Goal: Task Accomplishment & Management: Manage account settings

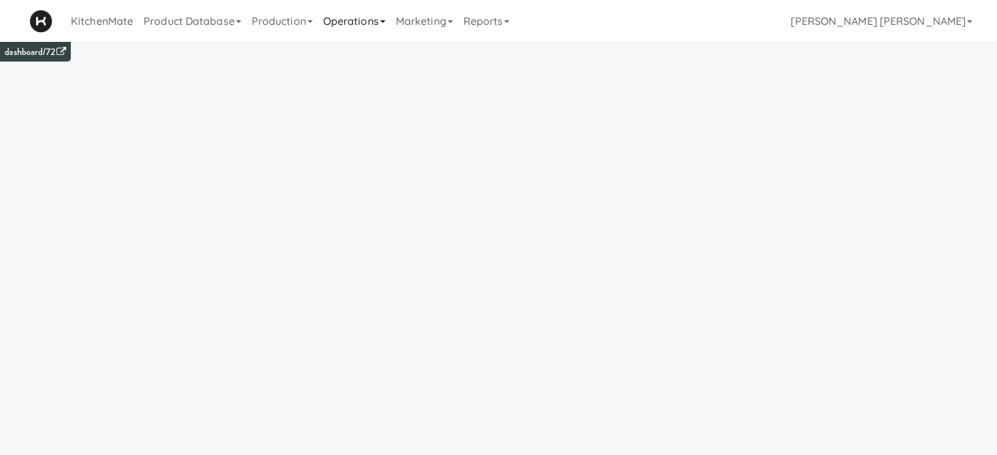
click at [367, 24] on link "Operations" at bounding box center [354, 21] width 73 height 42
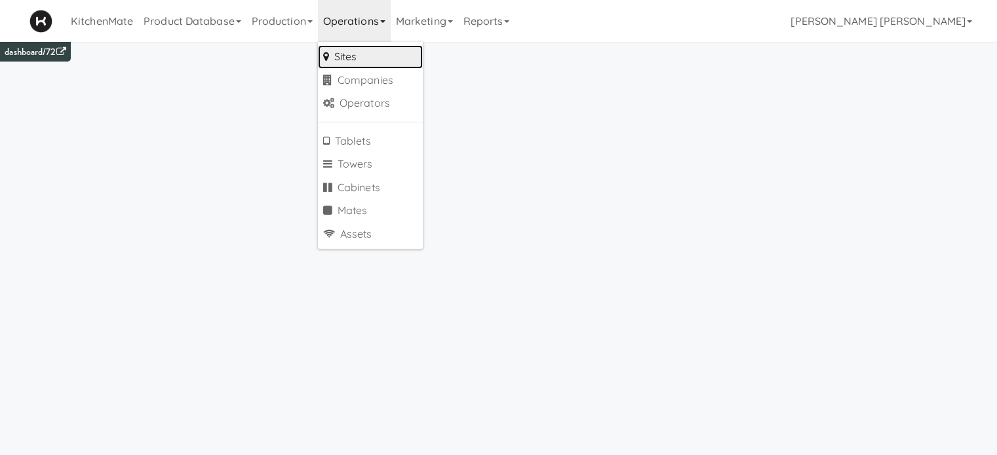
click at [361, 49] on link "Sites" at bounding box center [370, 57] width 105 height 24
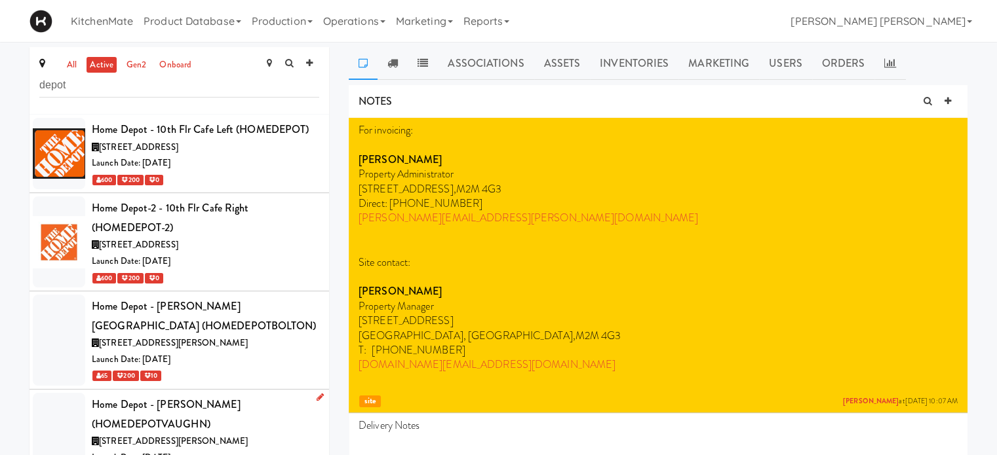
type input "depot"
click at [177, 427] on div "Home Depot - [PERSON_NAME] (HOMEDEPOTVAUGHN)" at bounding box center [205, 414] width 227 height 39
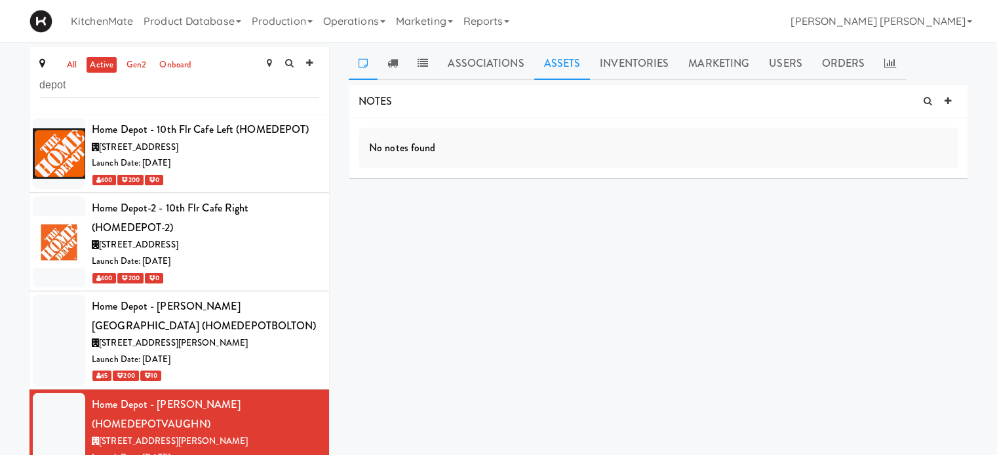
click at [558, 65] on link "Assets" at bounding box center [562, 63] width 56 height 33
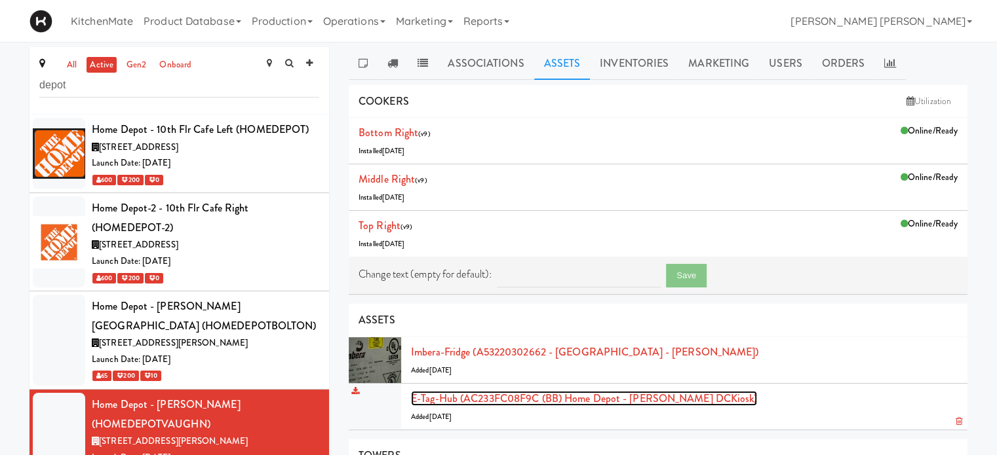
click at [597, 395] on link "E-tag-hub (AC233FC08F9C (BB) Home Depot - [PERSON_NAME] DCKiosk)" at bounding box center [584, 398] width 346 height 15
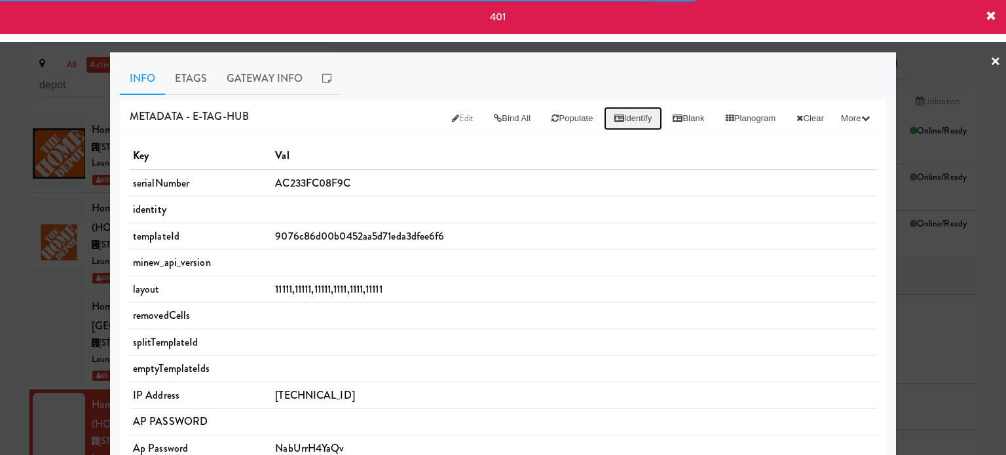
click at [617, 121] on button "Identify" at bounding box center [633, 119] width 59 height 24
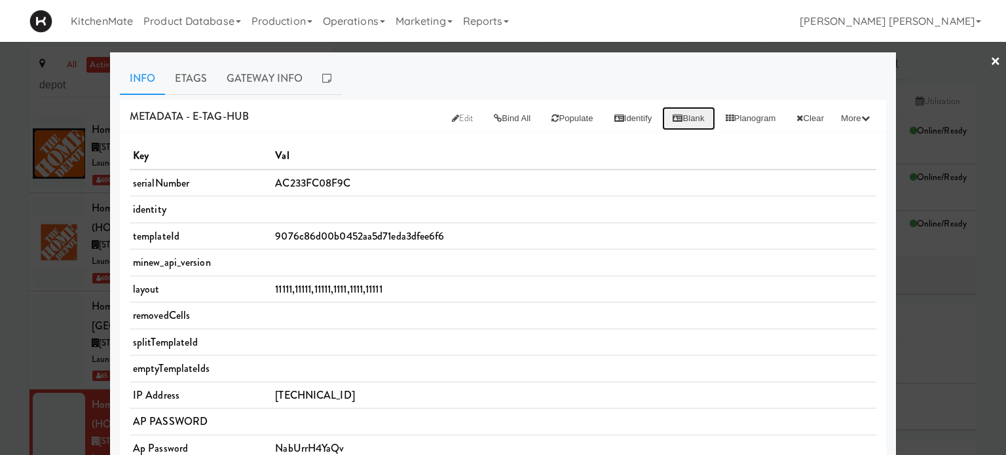
click at [678, 116] on button "Blank" at bounding box center [688, 119] width 52 height 24
click at [991, 60] on link "×" at bounding box center [996, 62] width 10 height 41
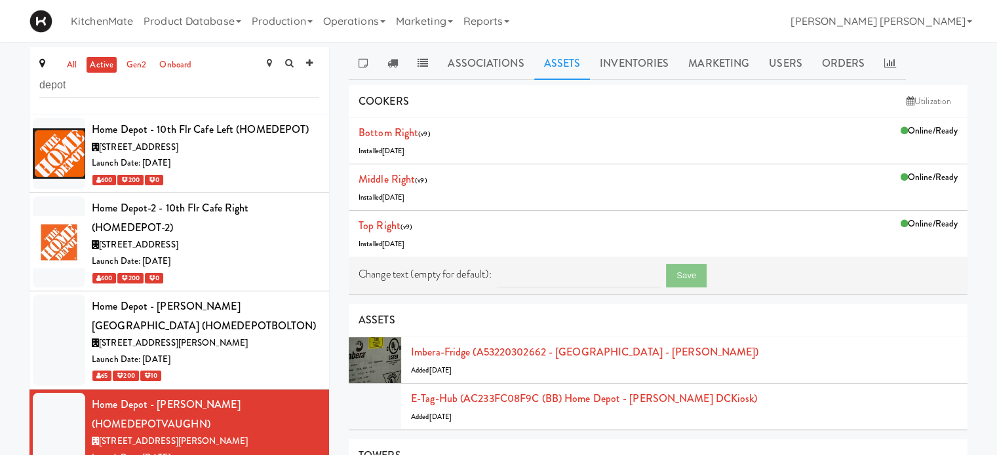
click at [0, 265] on div "all active gen2 onboard depot Home Depot - 10th Flr Cafe Left (HOMEDEPOT) [STRE…" at bounding box center [498, 390] width 997 height 687
click at [241, 319] on div "Home Depot - [PERSON_NAME][GEOGRAPHIC_DATA] (HOMEDEPOTBOLTON)" at bounding box center [205, 316] width 227 height 39
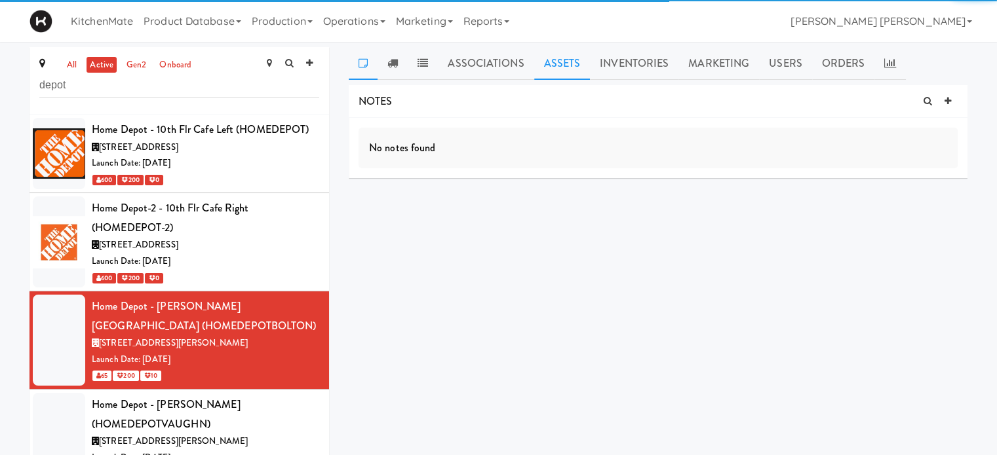
click at [563, 64] on link "Assets" at bounding box center [562, 63] width 56 height 33
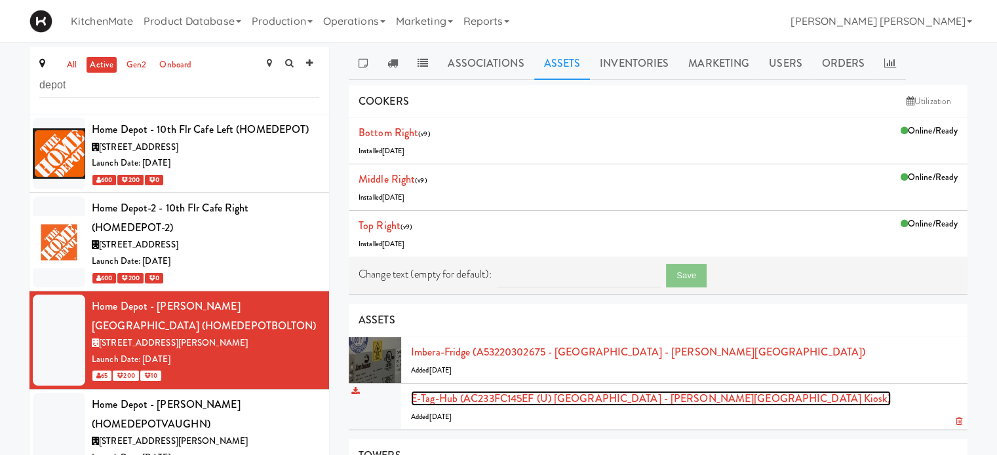
click at [554, 395] on link "E-tag-hub (AC233FC145EF (U) [GEOGRAPHIC_DATA] - [PERSON_NAME][GEOGRAPHIC_DATA] …" at bounding box center [651, 398] width 480 height 15
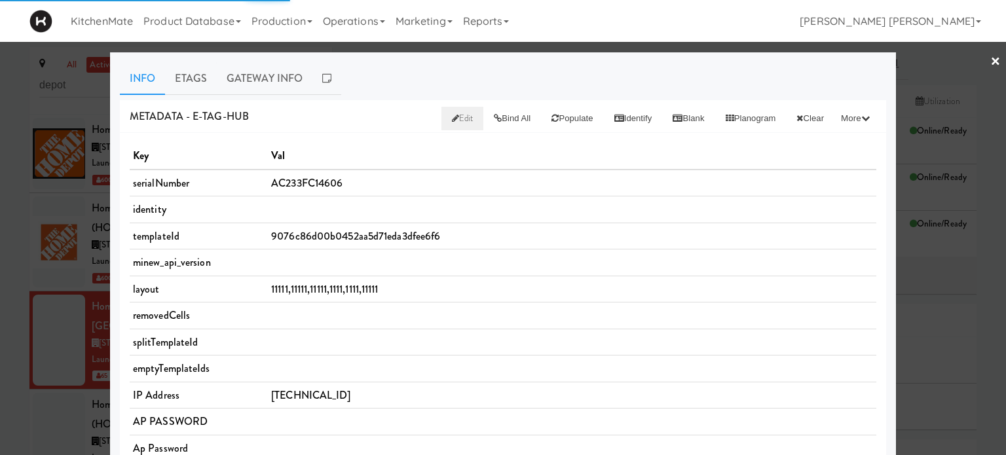
click at [452, 121] on span "Edit" at bounding box center [463, 118] width 22 height 12
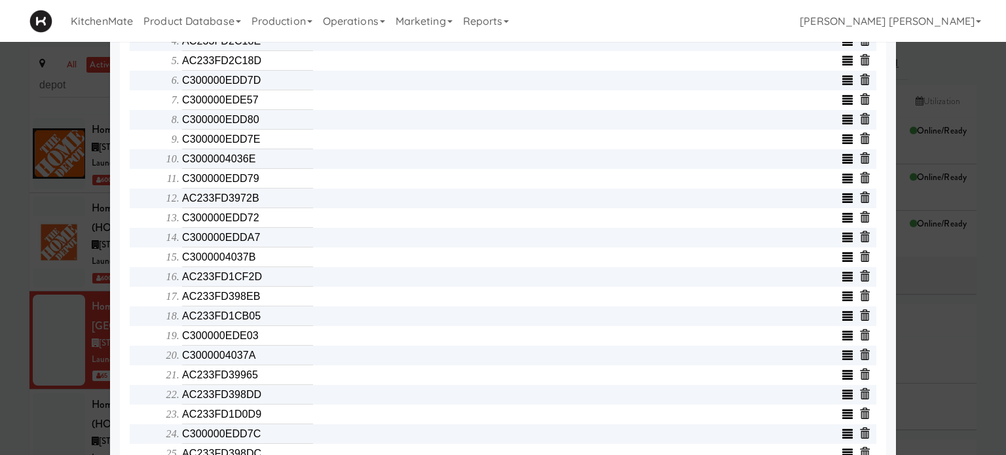
scroll to position [577, 0]
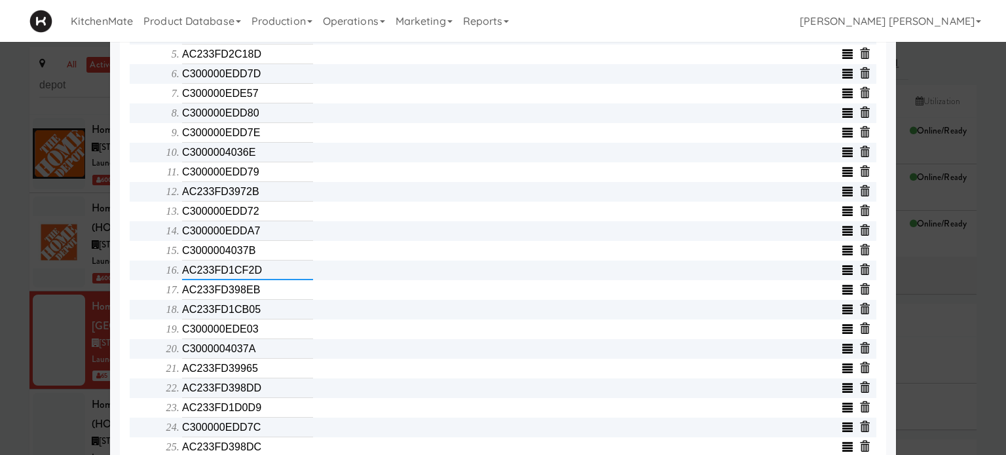
click at [270, 280] on input "AC233FD1CF2D" at bounding box center [247, 271] width 131 height 20
click at [275, 312] on input "AC233FD1CB05" at bounding box center [247, 310] width 131 height 20
type input "AC233FD1D074"
click at [267, 411] on input "AC233FD1D0D9" at bounding box center [247, 408] width 131 height 20
type input "AC233FD1CAD1"
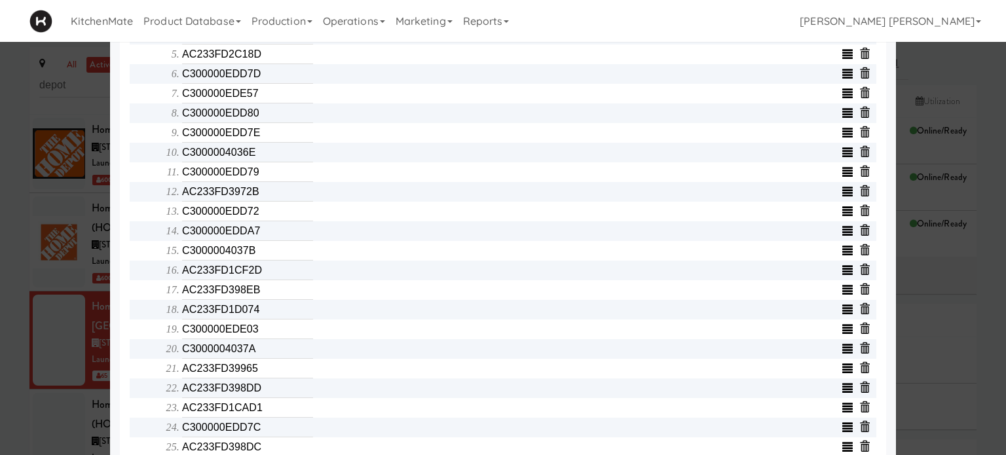
click at [130, 295] on div "Object serialNumber AC233FC14606 identity templateId 9076c86d00b0452aa5d71eda3d…" at bounding box center [503, 74] width 747 height 1002
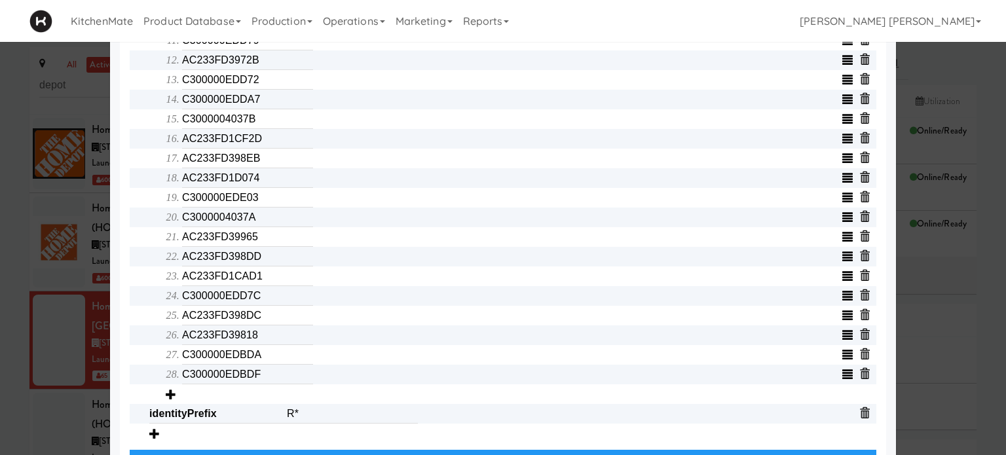
scroll to position [753, 0]
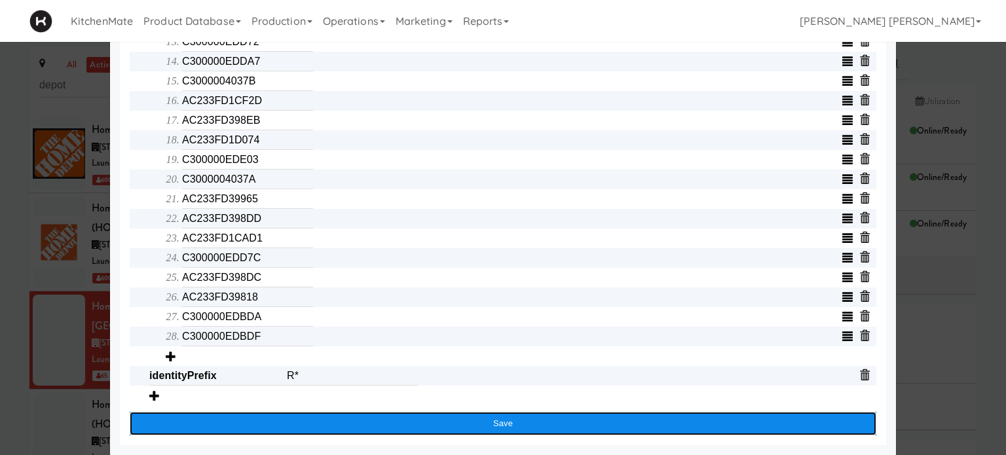
click at [434, 425] on button "Save" at bounding box center [503, 424] width 747 height 24
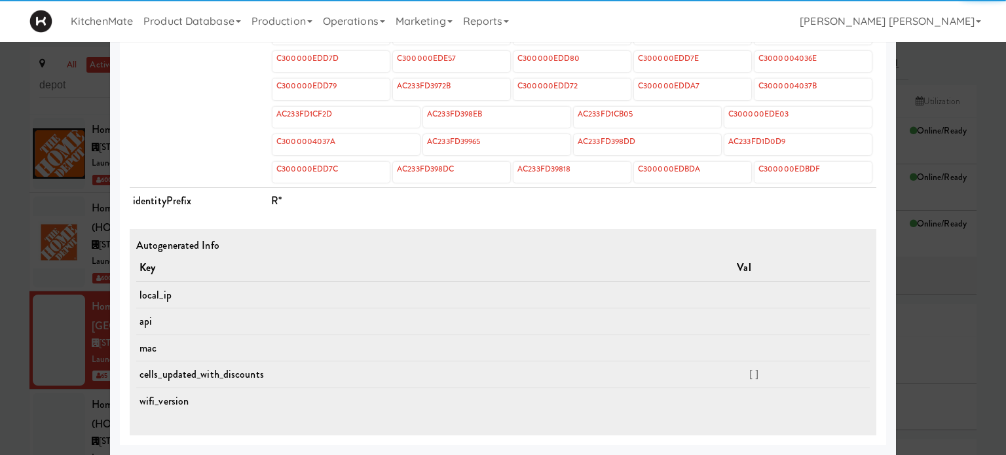
scroll to position [625, 0]
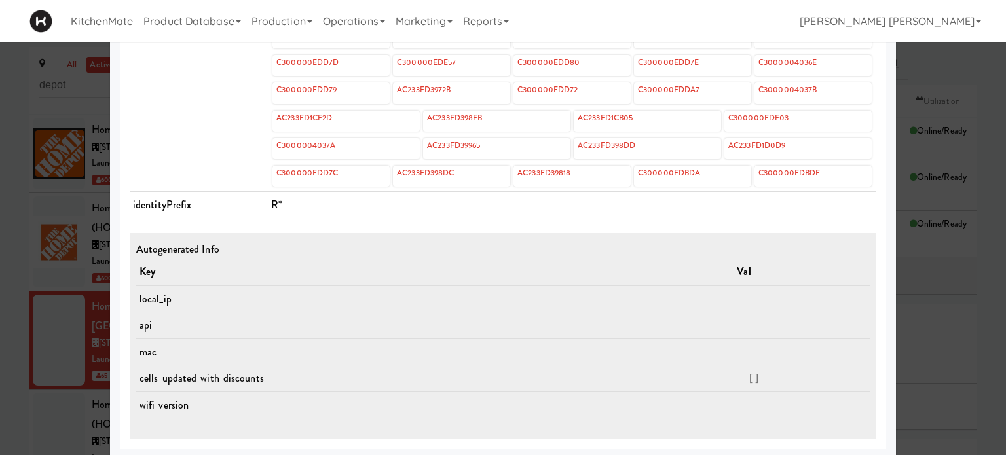
click at [187, 100] on td "cells" at bounding box center [199, 107] width 138 height 169
click at [0, 128] on div at bounding box center [503, 227] width 1006 height 455
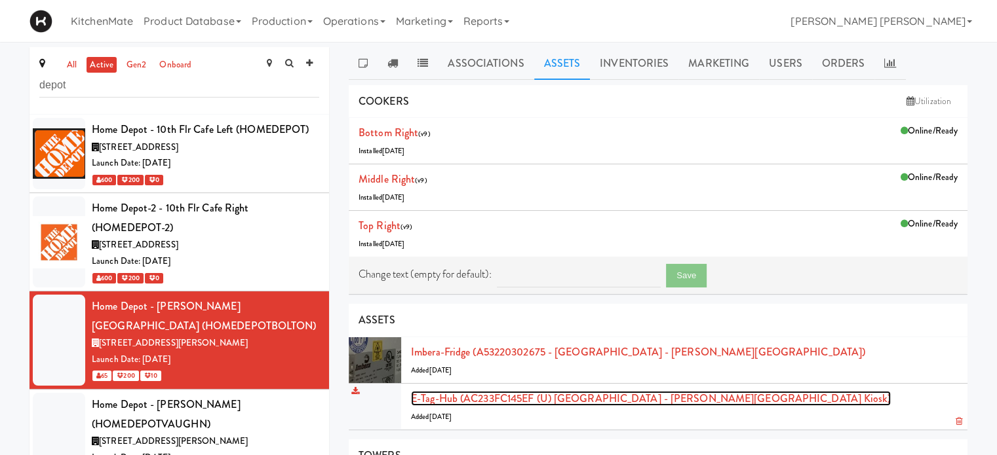
click at [562, 398] on link "E-tag-hub (AC233FC145EF (U) [GEOGRAPHIC_DATA] - [PERSON_NAME][GEOGRAPHIC_DATA] …" at bounding box center [651, 398] width 480 height 15
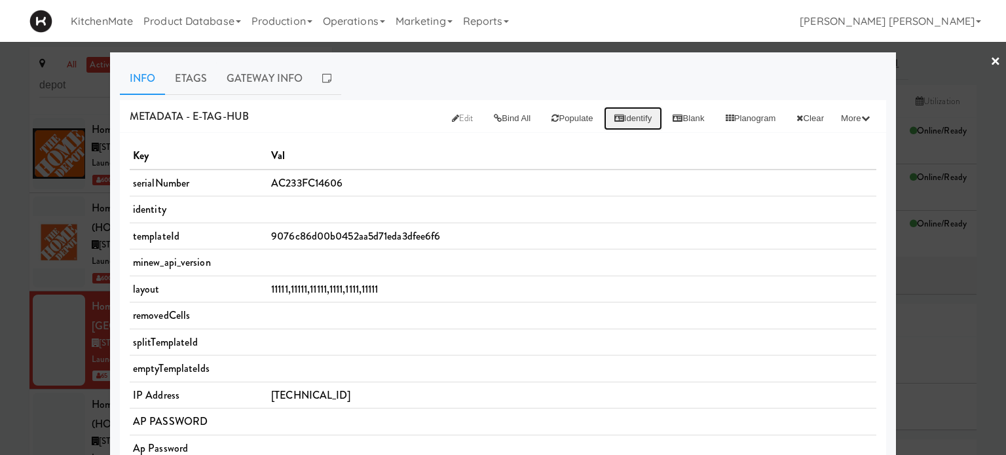
click at [615, 117] on button "Identify" at bounding box center [633, 119] width 59 height 24
click at [183, 74] on link "Etags" at bounding box center [191, 78] width 52 height 33
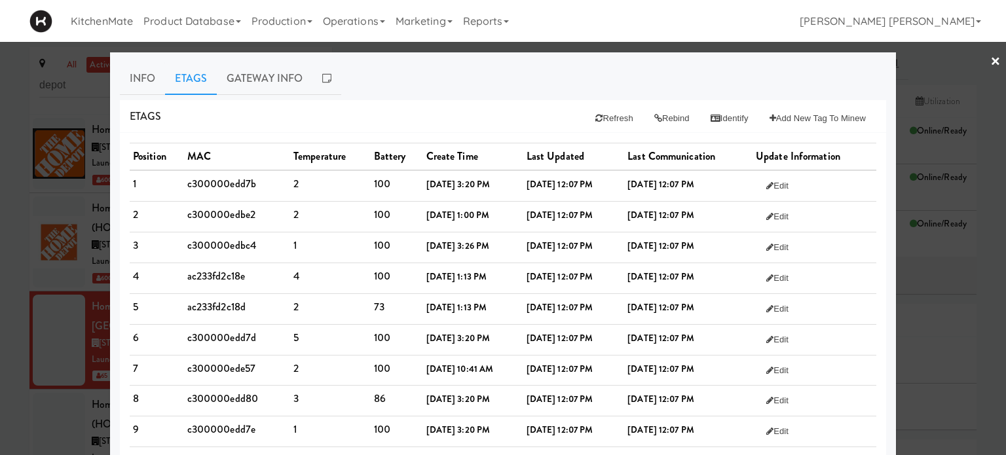
click at [448, 123] on div "Etags Refresh Rebind Identify Add New Tag to Minew" at bounding box center [503, 116] width 767 height 33
click at [595, 117] on button "Refresh" at bounding box center [614, 119] width 58 height 24
click at [438, 109] on div "Etags Refresh Rebind Identify Add New Tag to Minew" at bounding box center [503, 116] width 767 height 33
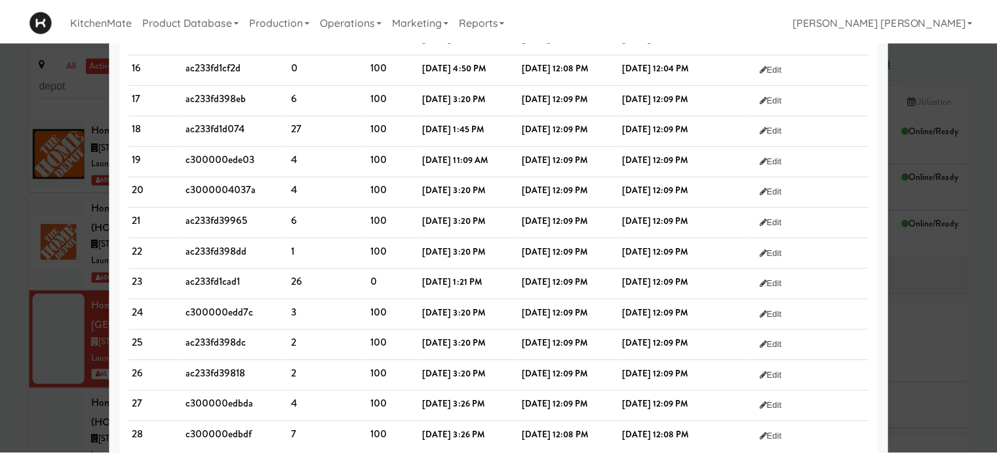
scroll to position [607, 0]
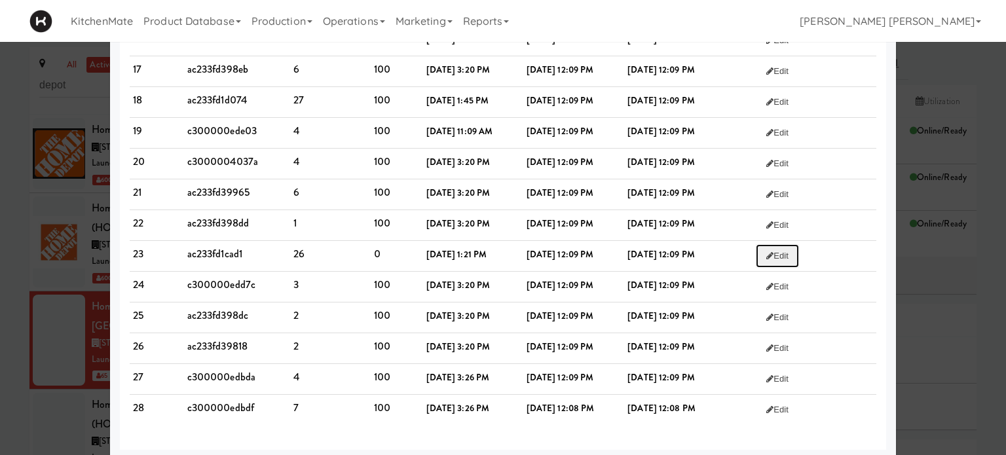
click at [774, 254] on icon at bounding box center [770, 256] width 7 height 9
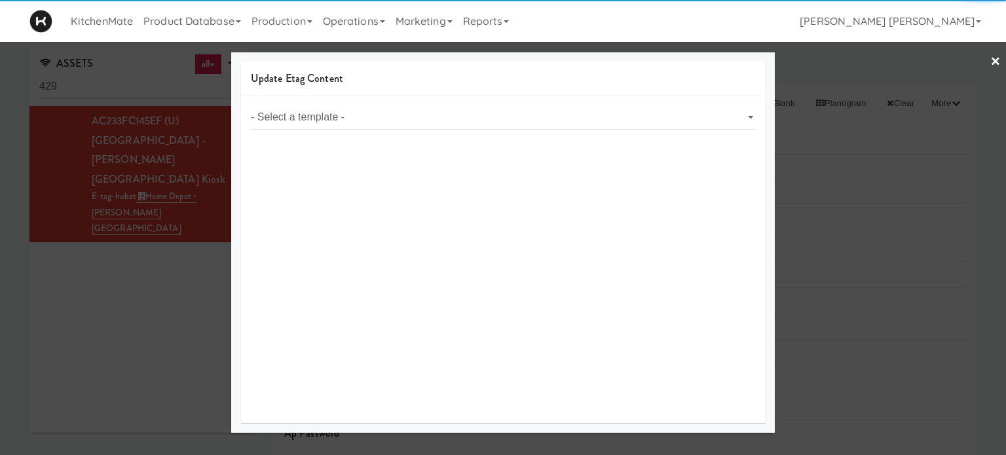
select select "object:3246"
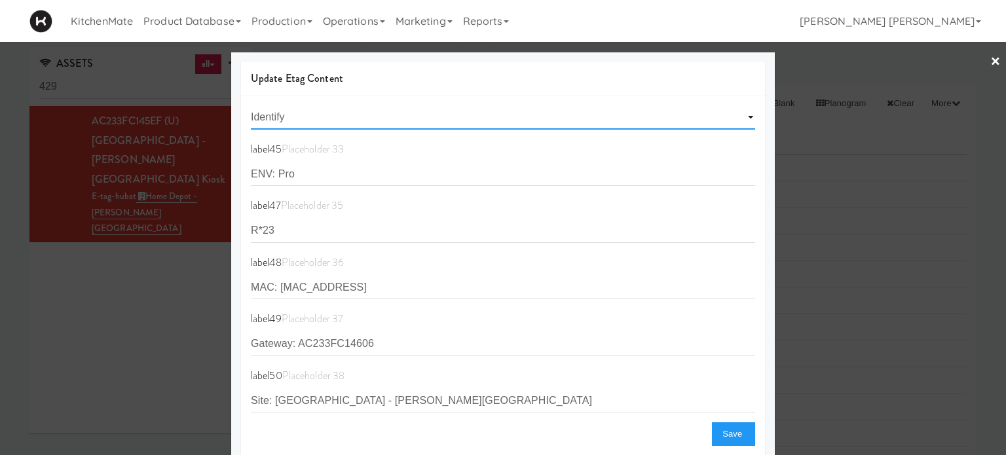
click at [738, 115] on select "- Select a template - Two Tags Test NAMA White NAMA Red RED Gen3 Smaller Pr Gen…" at bounding box center [503, 117] width 504 height 24
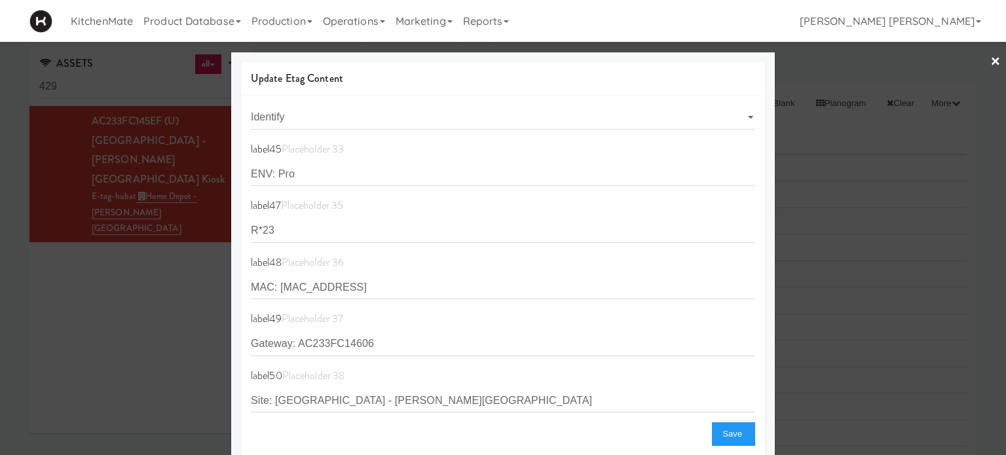
click at [991, 60] on link "×" at bounding box center [996, 62] width 10 height 41
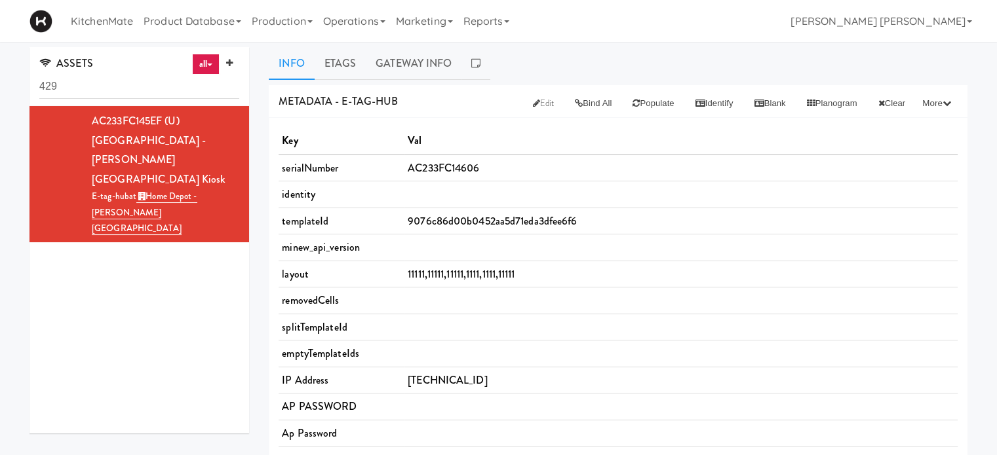
click at [580, 133] on th "Val" at bounding box center [680, 141] width 553 height 27
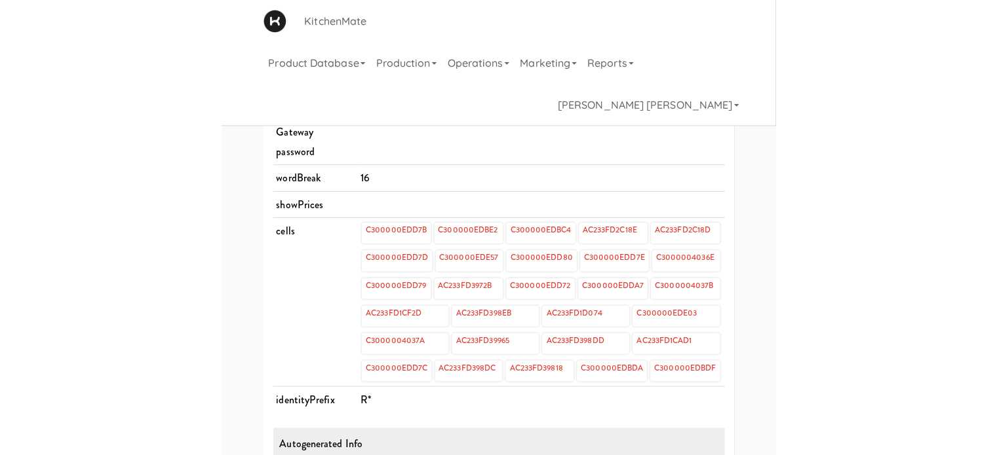
scroll to position [575, 0]
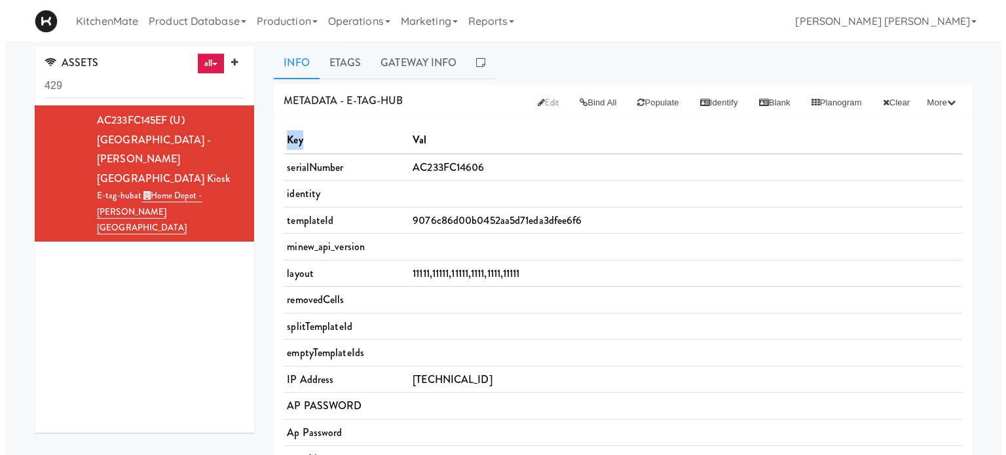
scroll to position [0, 0]
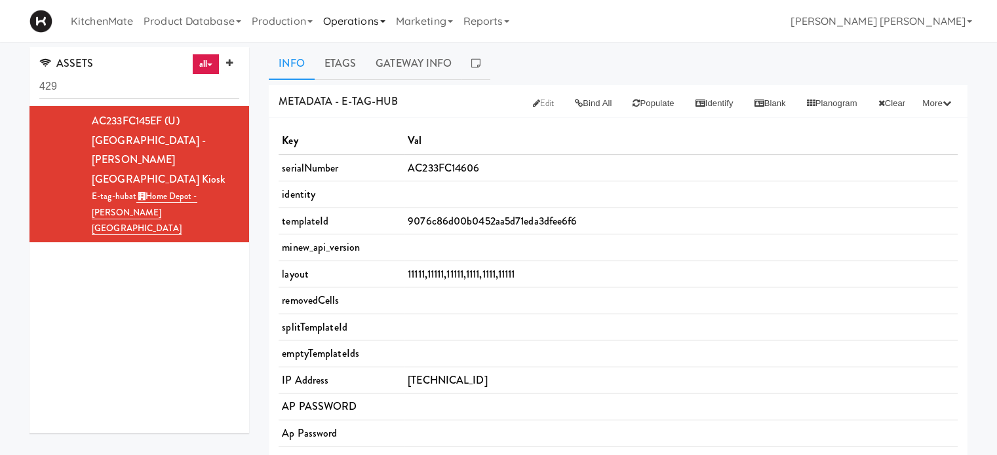
click at [356, 19] on link "Operations" at bounding box center [354, 21] width 73 height 42
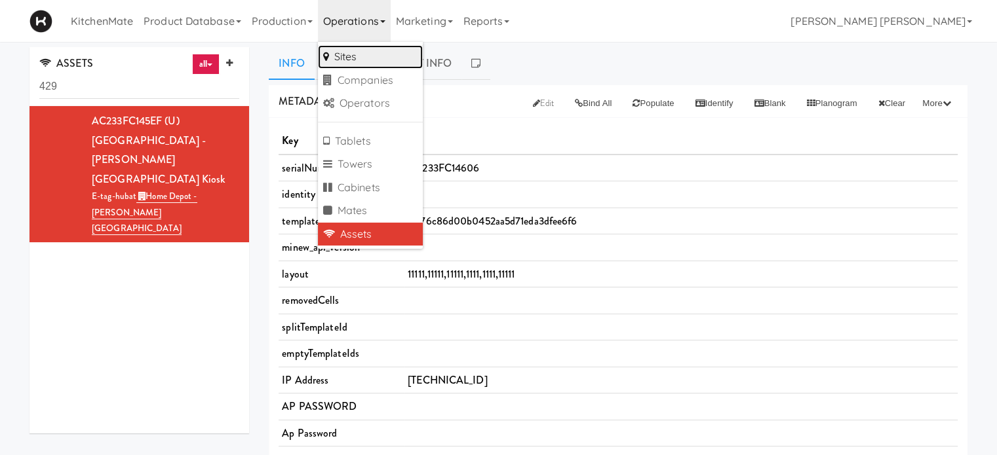
click at [351, 54] on link "Sites" at bounding box center [370, 57] width 105 height 24
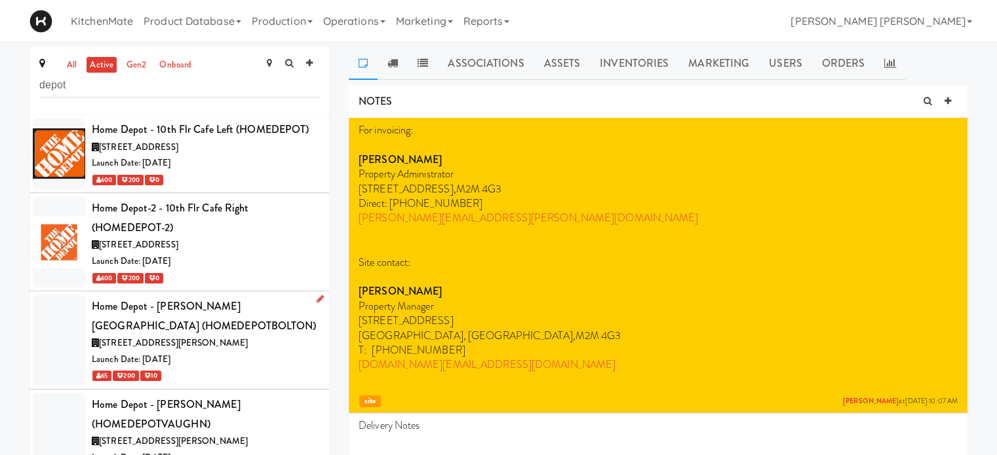
type input "depot"
click at [71, 341] on div at bounding box center [59, 340] width 52 height 91
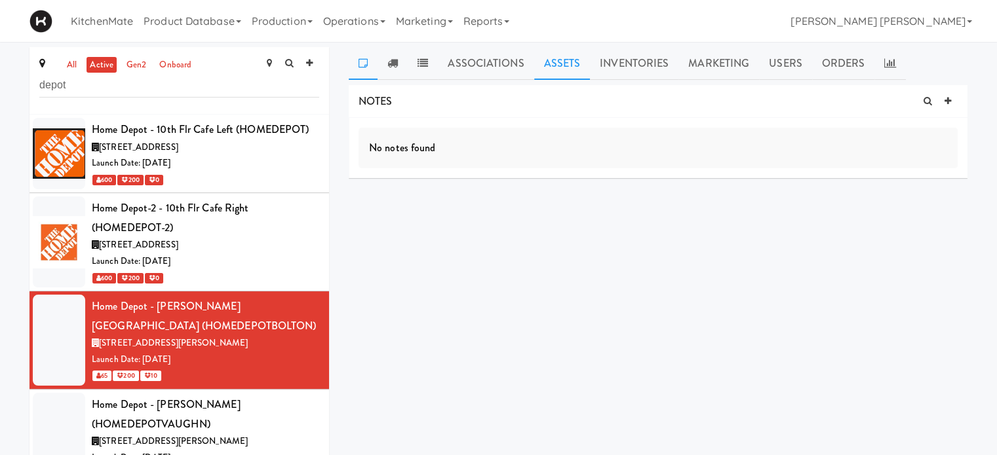
click at [557, 62] on link "Assets" at bounding box center [562, 63] width 56 height 33
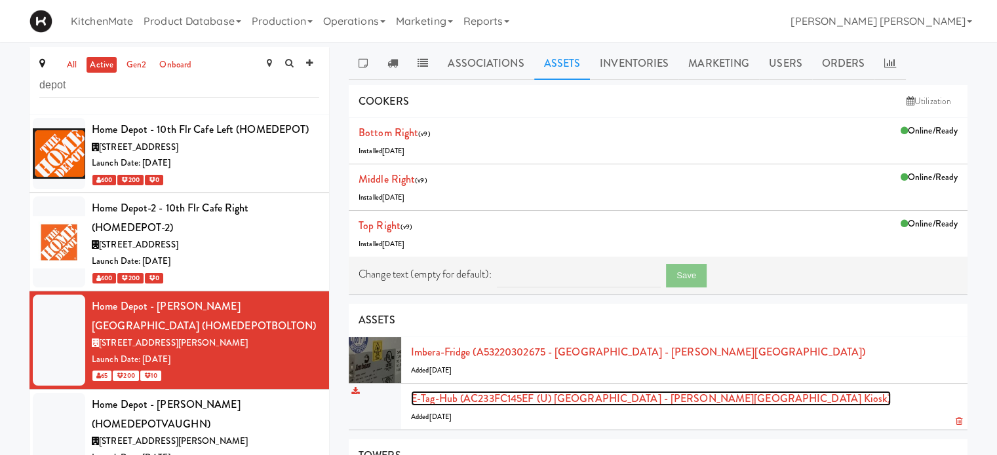
click at [586, 395] on link "E-tag-hub (AC233FC145EF (U) [GEOGRAPHIC_DATA] - [PERSON_NAME][GEOGRAPHIC_DATA] …" at bounding box center [651, 398] width 480 height 15
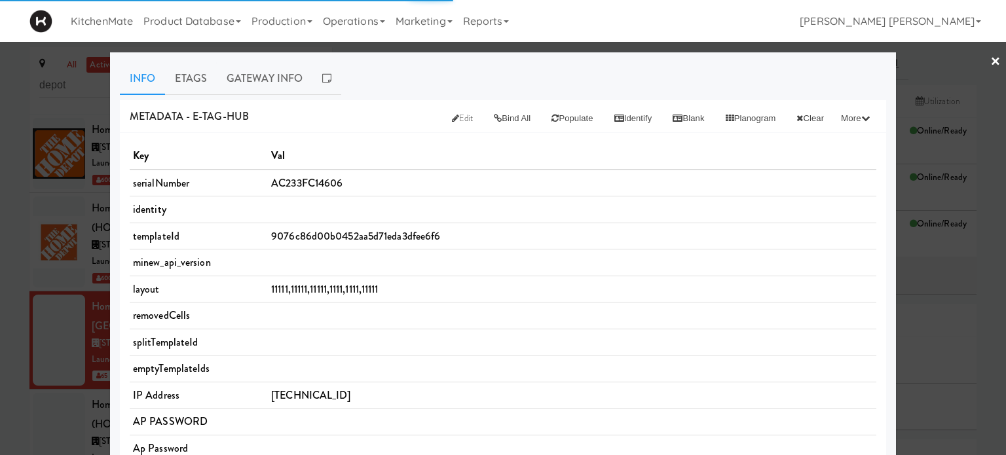
click at [452, 123] on span "Edit" at bounding box center [463, 118] width 22 height 12
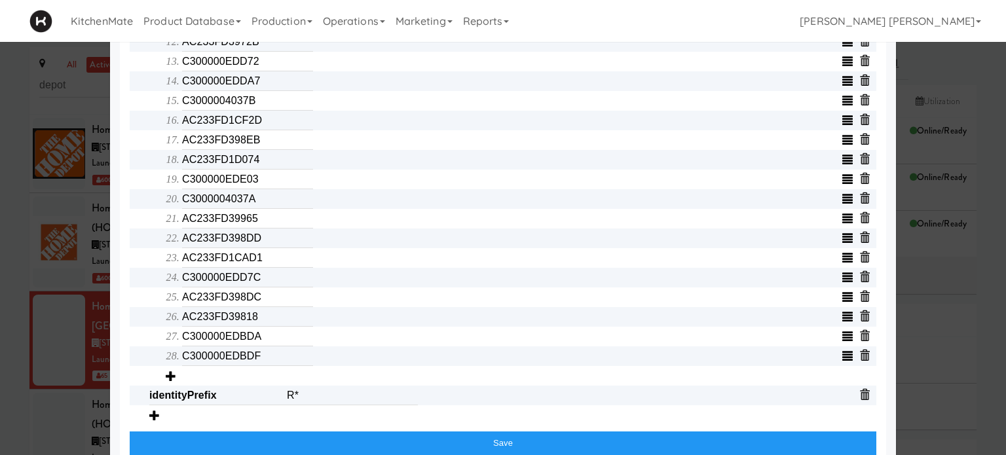
scroll to position [700, 0]
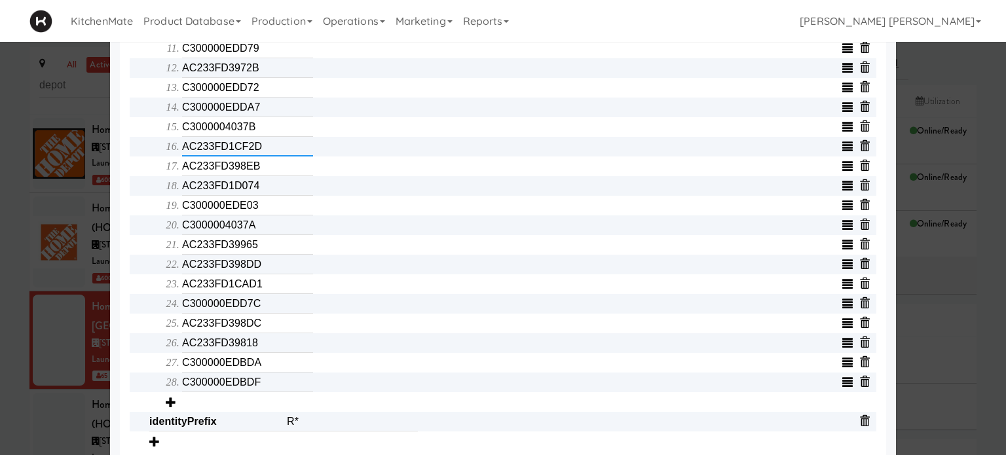
click at [267, 149] on input "AC233FD1CF2D" at bounding box center [247, 147] width 131 height 20
type input "C300000EDADA"
click at [265, 194] on input "AC233FD1D074" at bounding box center [247, 186] width 131 height 20
type input "AC233FD1D074"
click at [259, 293] on input "AC233FD1CAD1" at bounding box center [247, 285] width 131 height 20
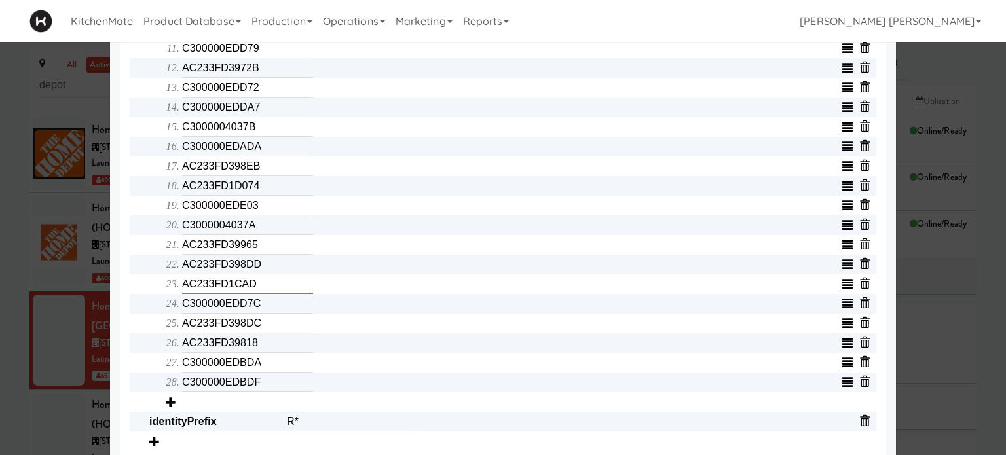
type input "AC233FD1CAD1"
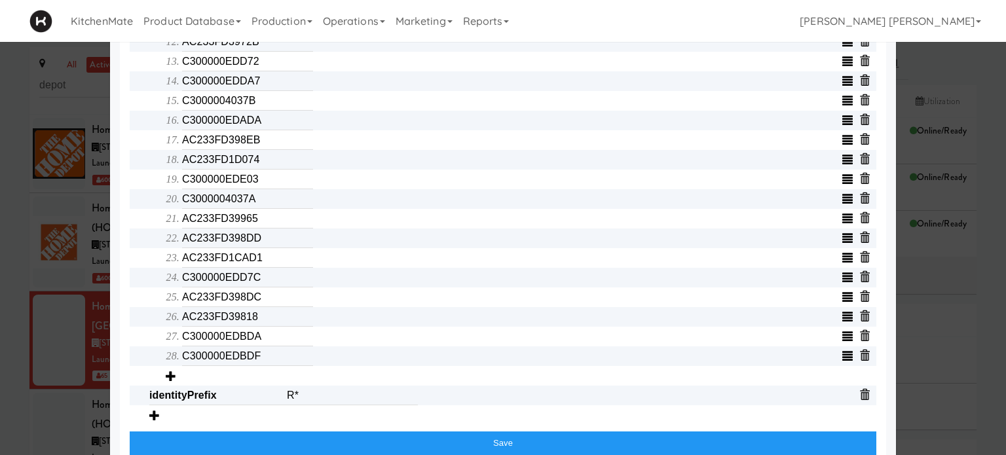
scroll to position [753, 0]
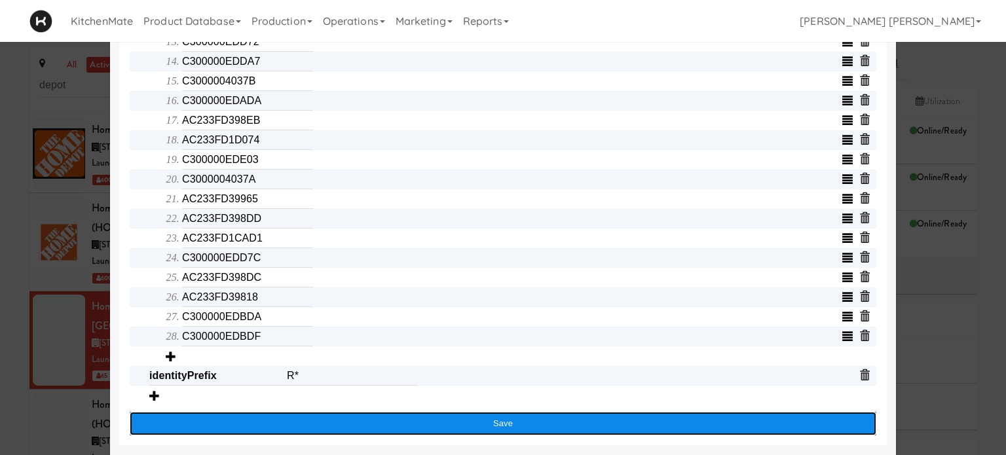
click at [506, 422] on button "Save" at bounding box center [503, 424] width 747 height 24
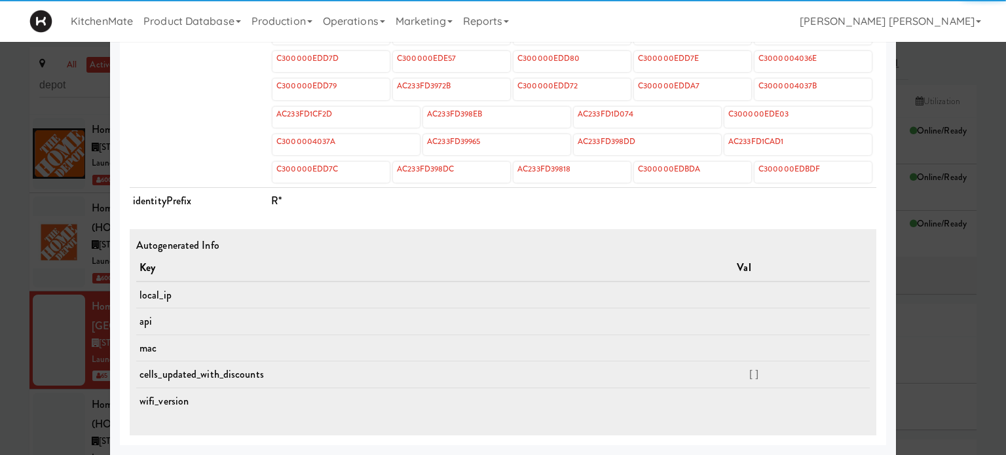
scroll to position [625, 0]
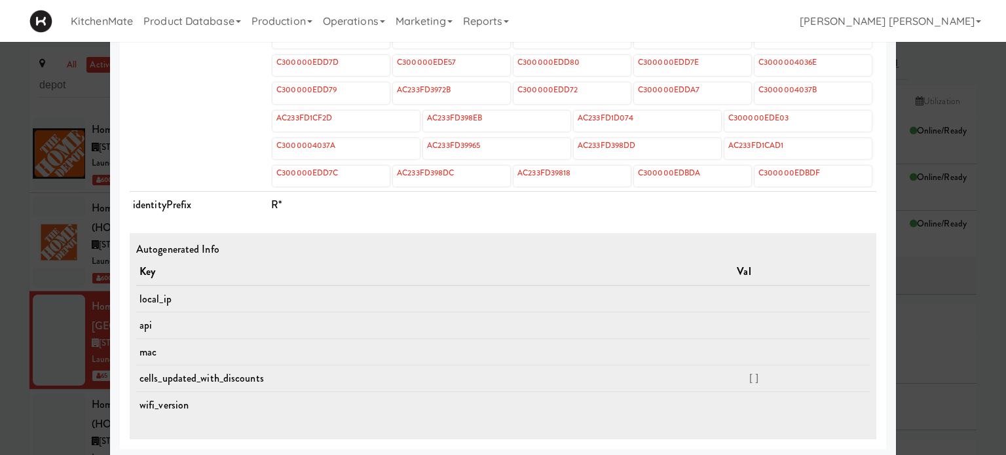
click at [0, 261] on div at bounding box center [503, 227] width 1006 height 455
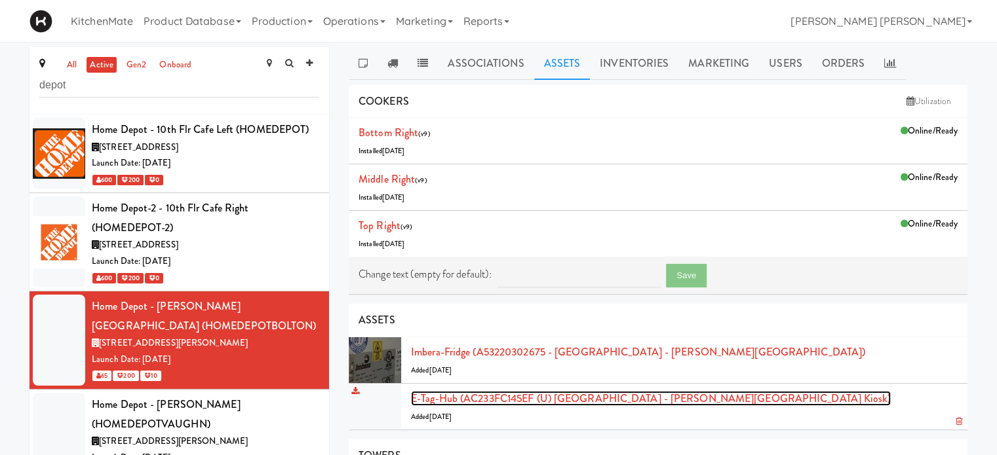
click at [466, 394] on link "E-tag-hub (AC233FC145EF (U) [GEOGRAPHIC_DATA] - [PERSON_NAME][GEOGRAPHIC_DATA] …" at bounding box center [651, 398] width 480 height 15
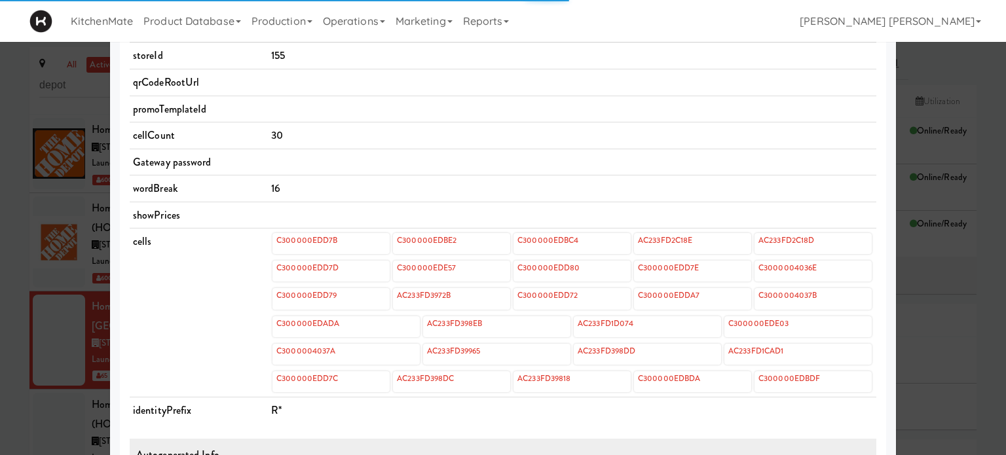
scroll to position [446, 0]
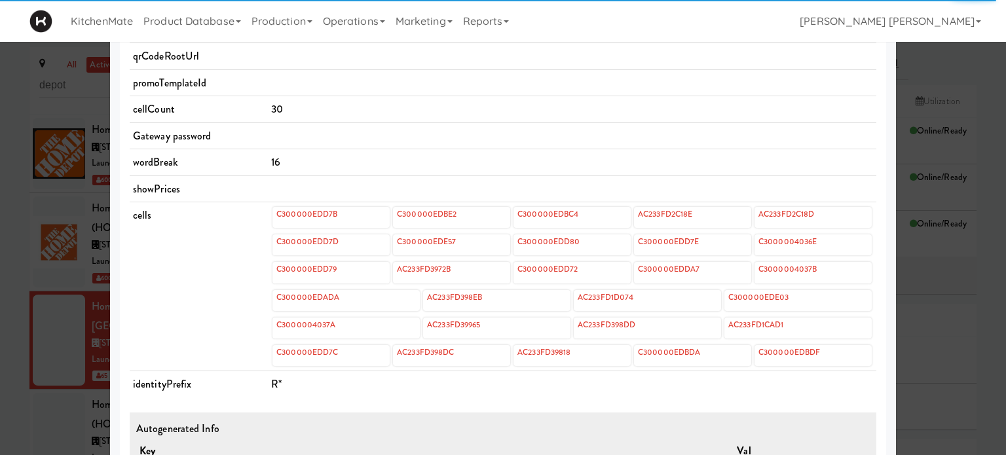
click at [150, 299] on td "cells" at bounding box center [199, 286] width 138 height 169
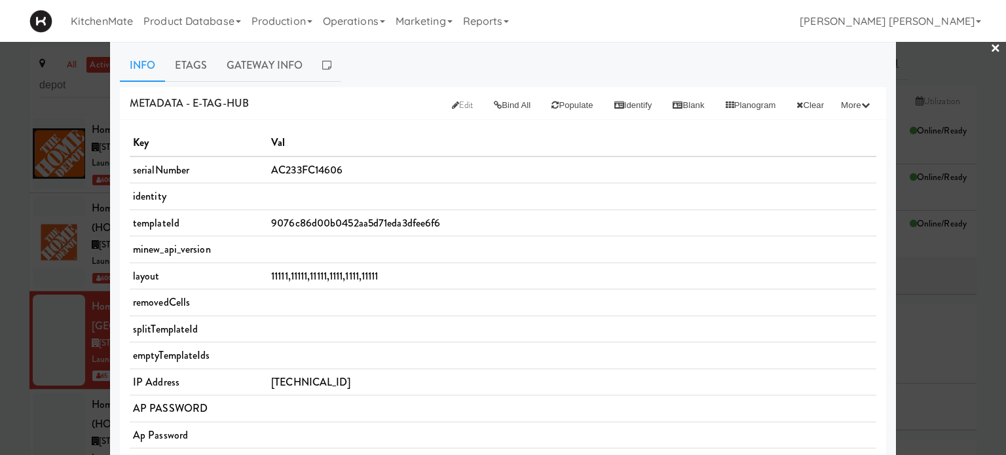
scroll to position [0, 0]
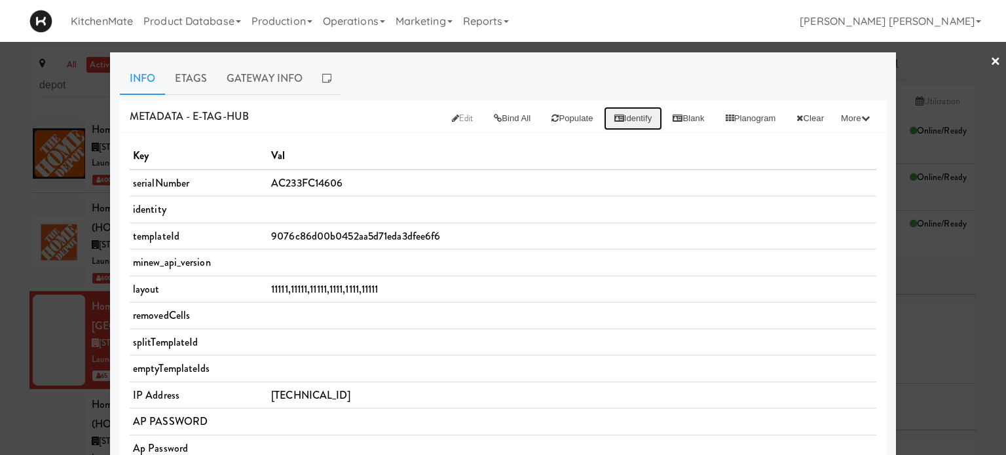
click at [616, 121] on button "Identify" at bounding box center [633, 119] width 59 height 24
click at [434, 162] on th "Val" at bounding box center [572, 156] width 609 height 27
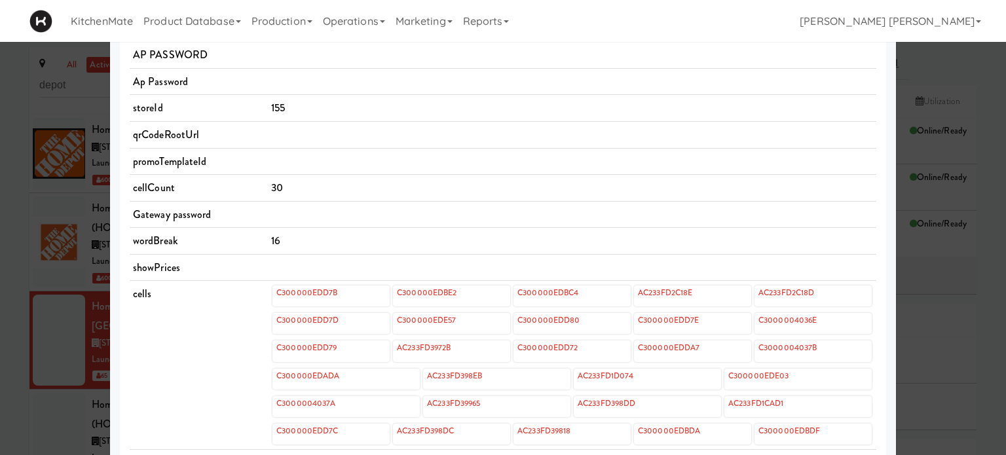
scroll to position [446, 0]
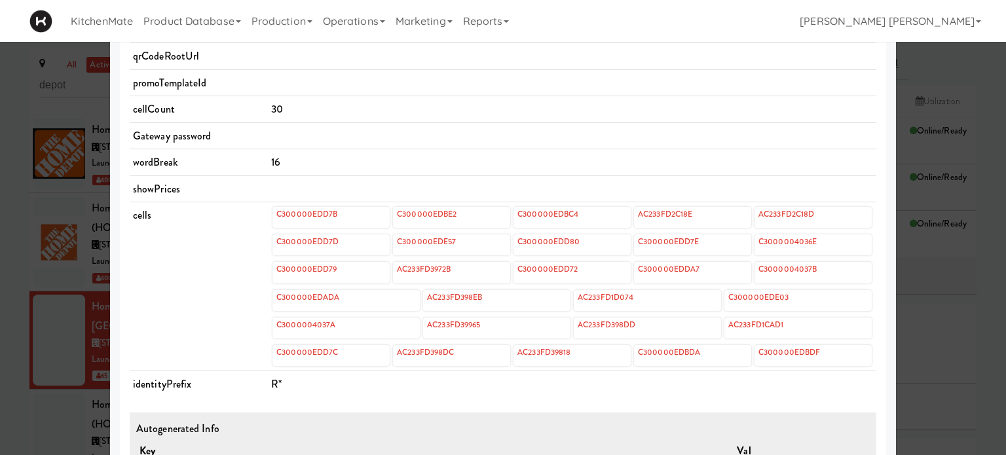
click at [212, 247] on td "cells" at bounding box center [199, 286] width 138 height 169
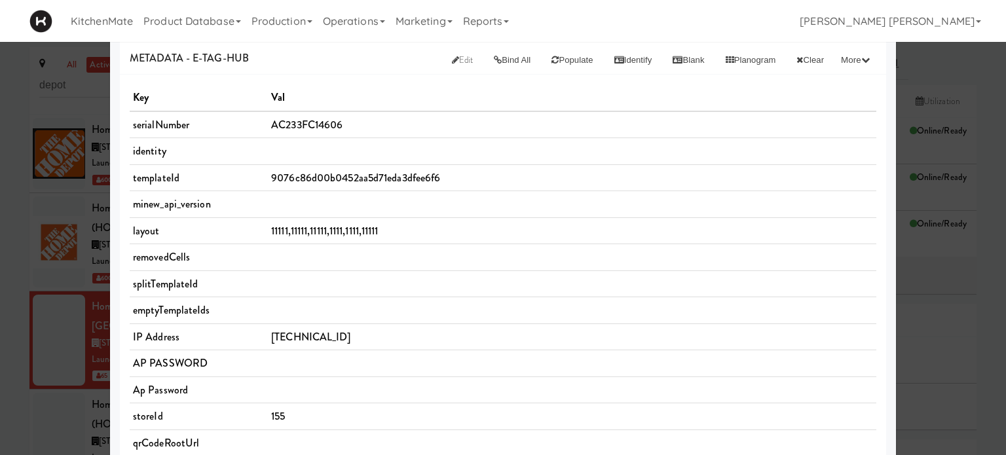
scroll to position [0, 0]
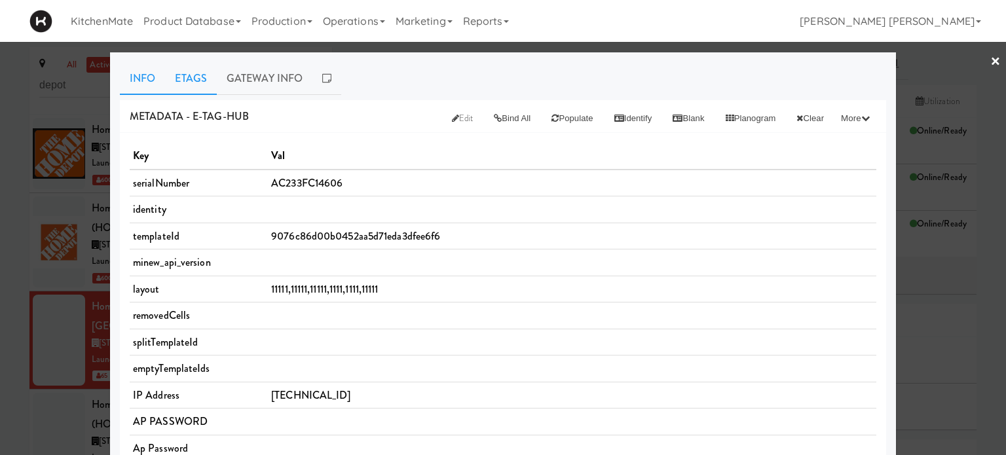
click at [186, 74] on link "Etags" at bounding box center [191, 78] width 52 height 33
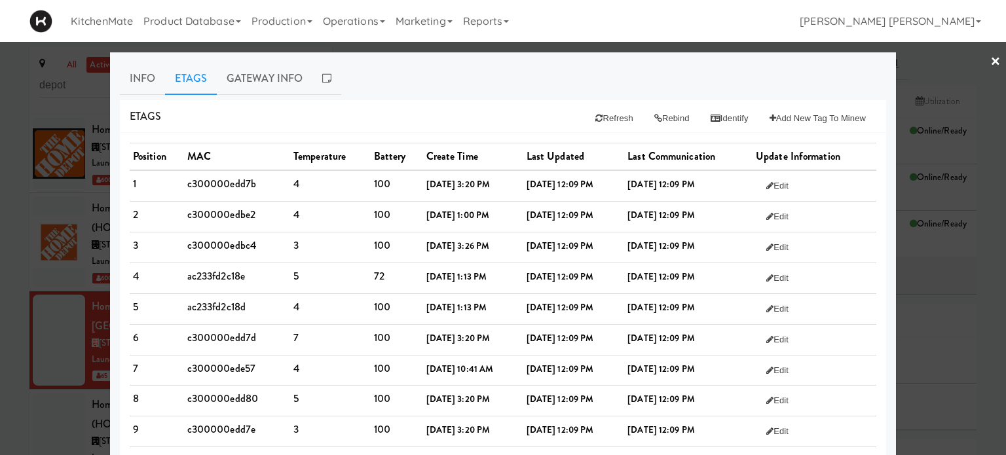
click at [341, 117] on div "Etags Refresh Rebind Identify Add New Tag to Minew" at bounding box center [503, 116] width 767 height 33
click at [655, 115] on icon at bounding box center [659, 118] width 8 height 9
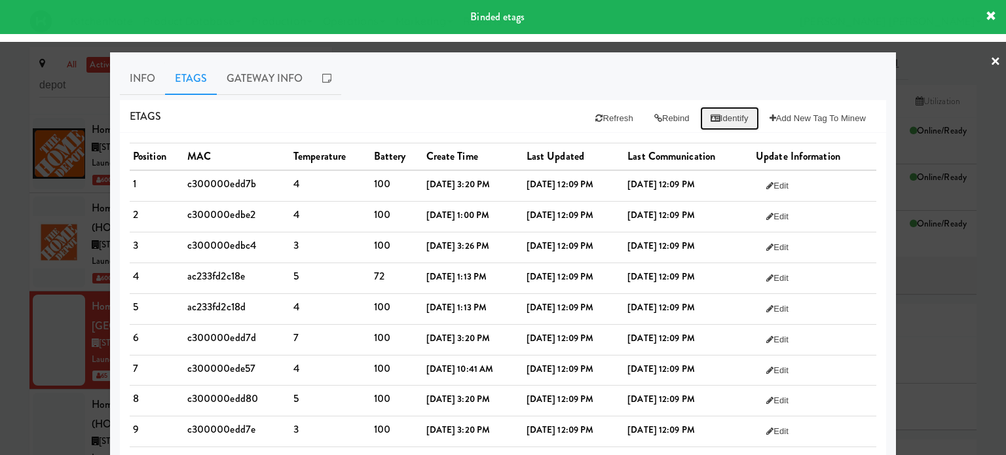
click at [713, 121] on button "Identify" at bounding box center [729, 119] width 59 height 24
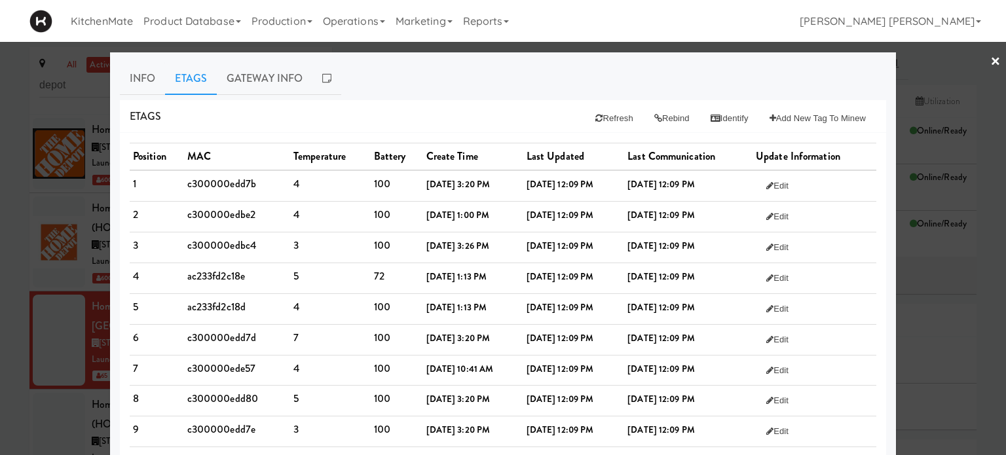
click at [487, 102] on div "Etags Refresh Rebind Identify Add New Tag to Minew" at bounding box center [503, 116] width 767 height 33
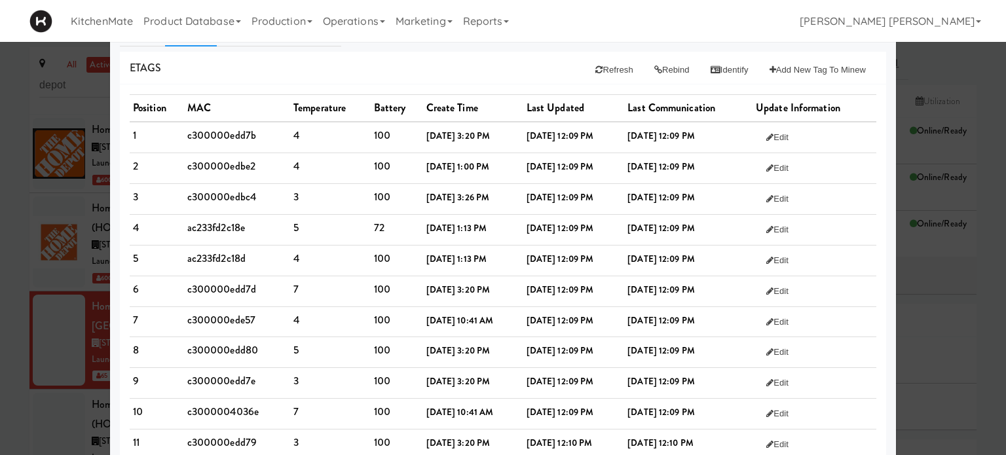
scroll to position [30, 0]
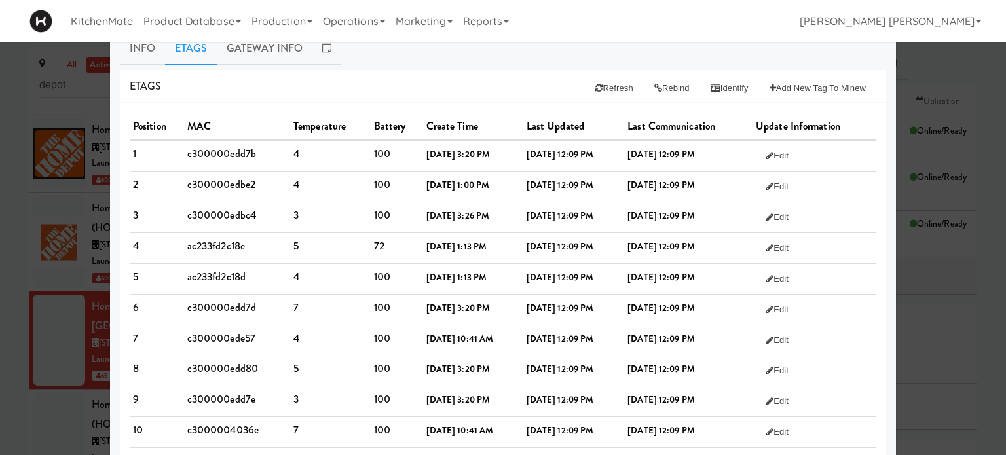
click at [463, 70] on div "Etags Refresh Rebind Identify Add New Tag to Minew" at bounding box center [503, 86] width 767 height 33
click at [446, 77] on div "Etags Refresh Rebind Identify Add New Tag to Minew" at bounding box center [503, 86] width 767 height 33
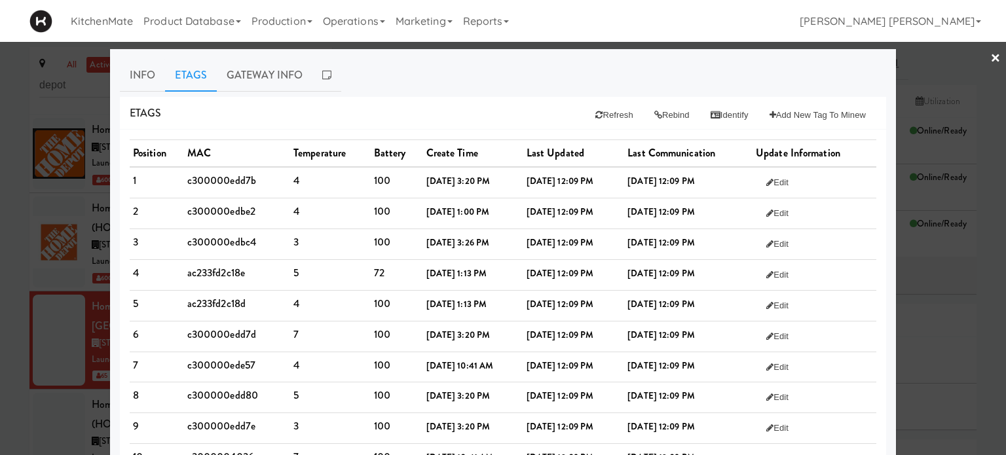
scroll to position [0, 0]
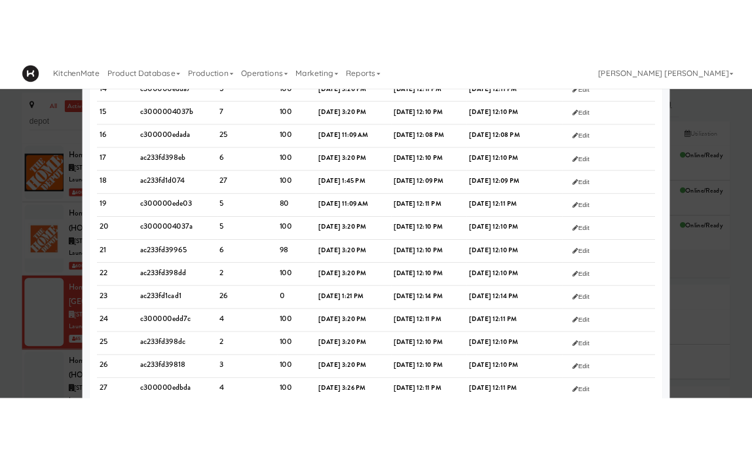
scroll to position [550, 0]
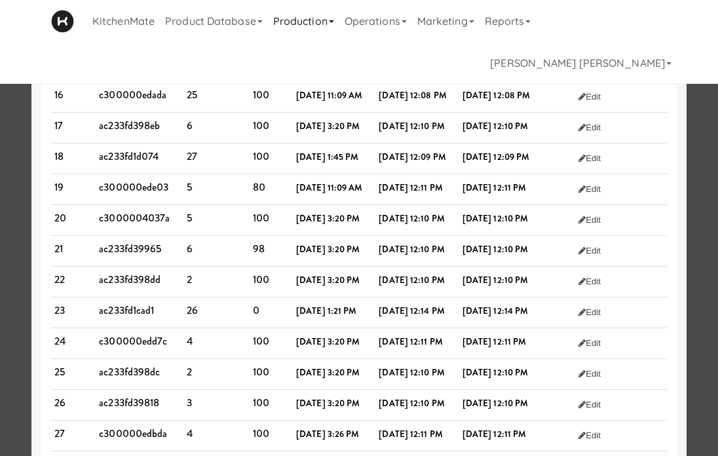
click at [320, 28] on link "Production" at bounding box center [303, 21] width 71 height 42
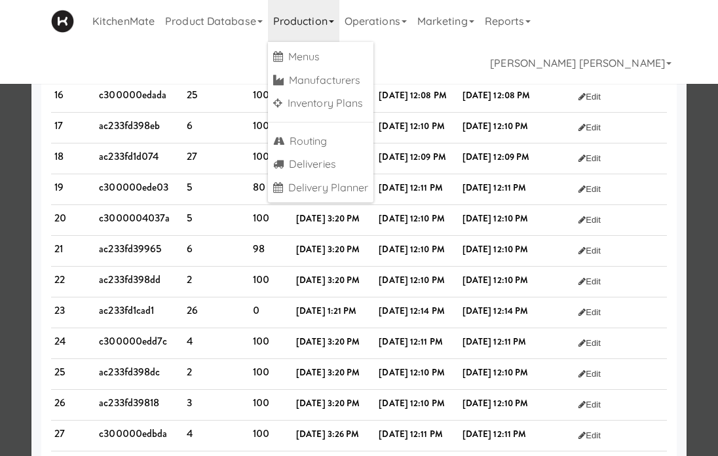
click at [456, 63] on div "KitchenMate Product Database Ingredients Ingredient Types Suppliers Recipes Rec…" at bounding box center [359, 42] width 616 height 84
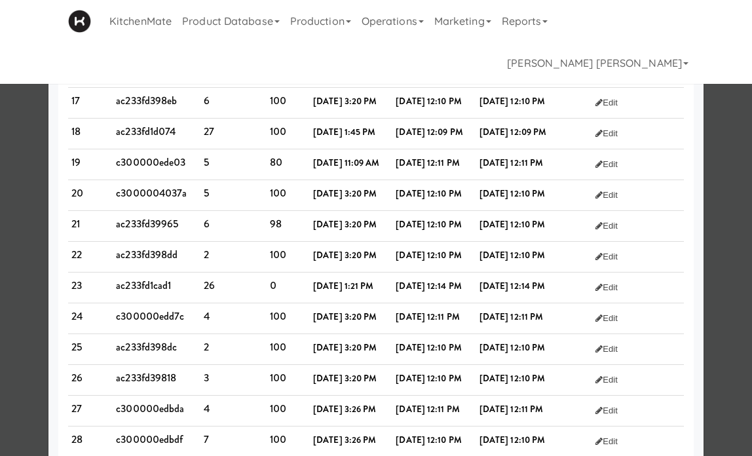
click at [682, 301] on div "Position MAC Temperature Battery Create Time Last Updated Last Communication Up…" at bounding box center [376, 20] width 636 height 924
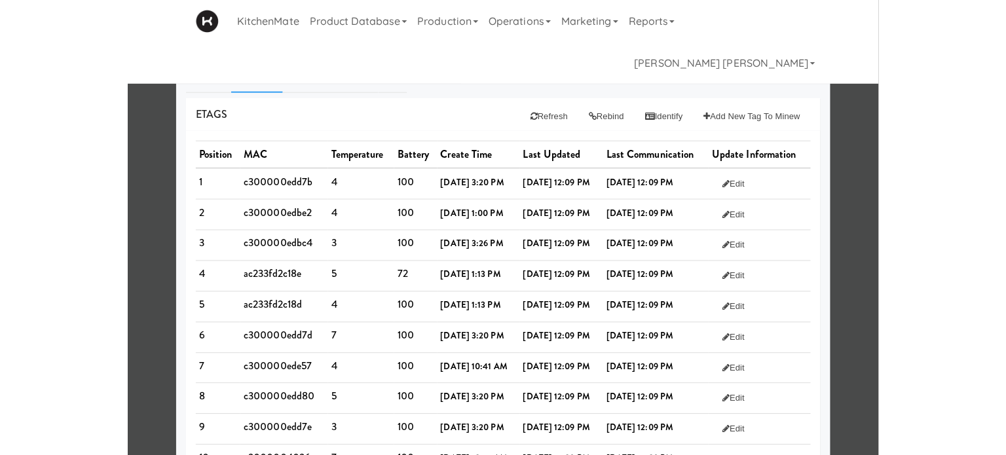
scroll to position [0, 0]
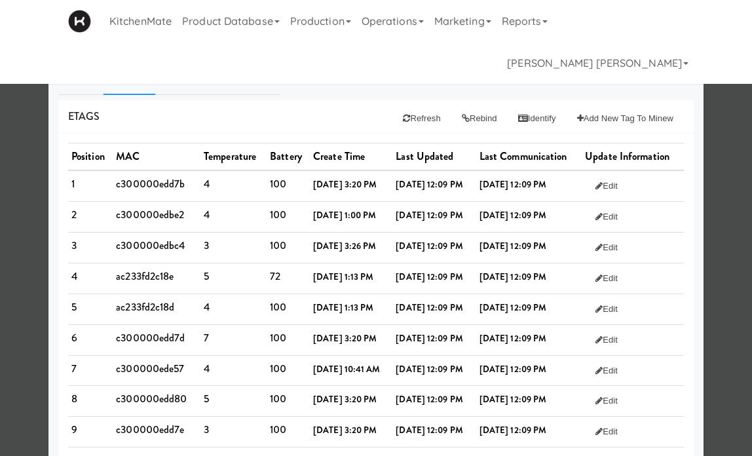
click at [252, 115] on div "Etags Refresh Rebind Identify Add New Tag to Minew" at bounding box center [376, 116] width 636 height 33
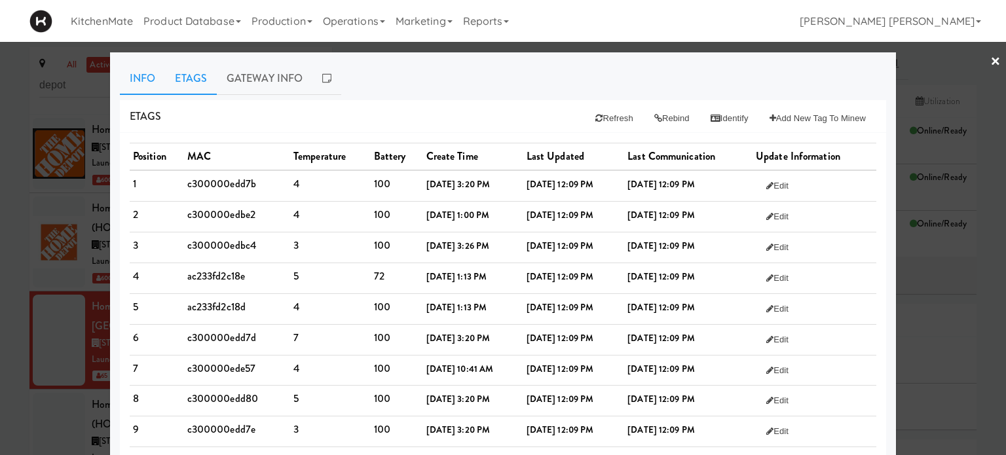
click at [134, 85] on link "Info" at bounding box center [142, 78] width 45 height 33
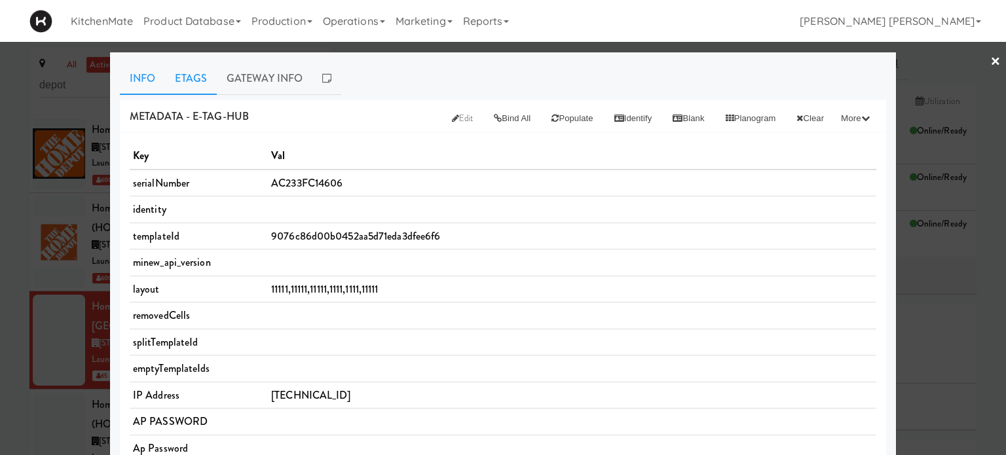
click at [183, 70] on link "Etags" at bounding box center [191, 78] width 52 height 33
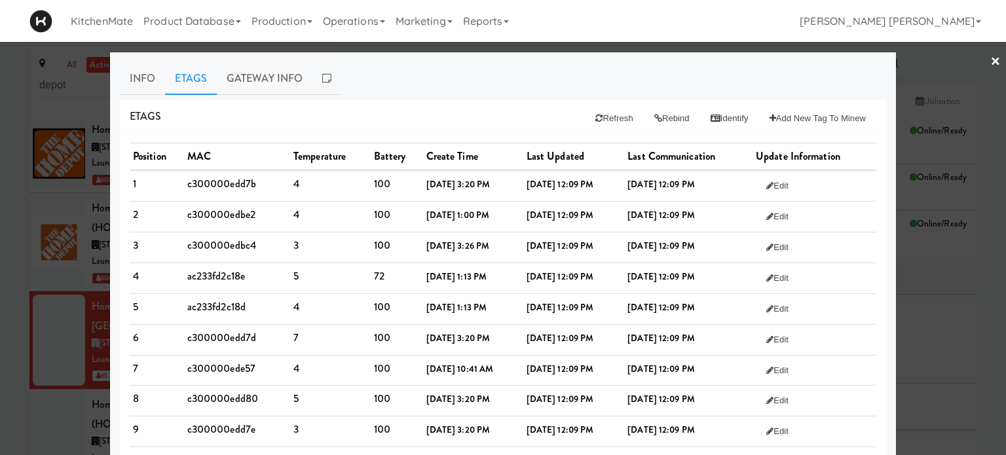
click at [349, 117] on div "Etags Refresh Rebind Identify Add New Tag to Minew" at bounding box center [503, 116] width 767 height 33
click at [130, 83] on link "Info" at bounding box center [142, 78] width 45 height 33
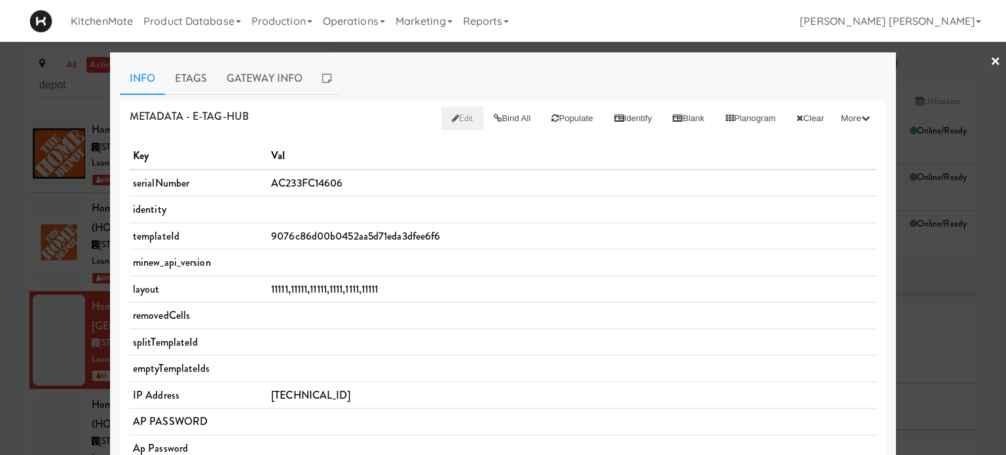
click at [452, 115] on span "Edit" at bounding box center [463, 118] width 22 height 12
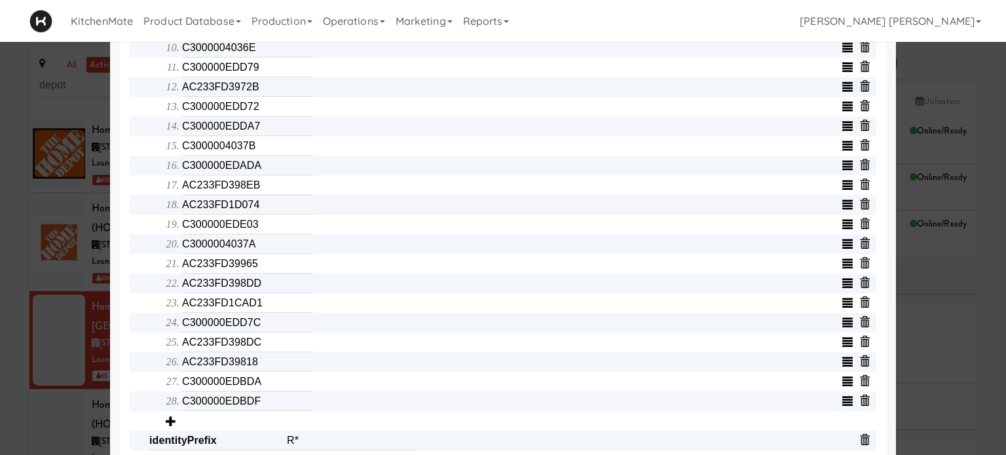
scroll to position [655, 0]
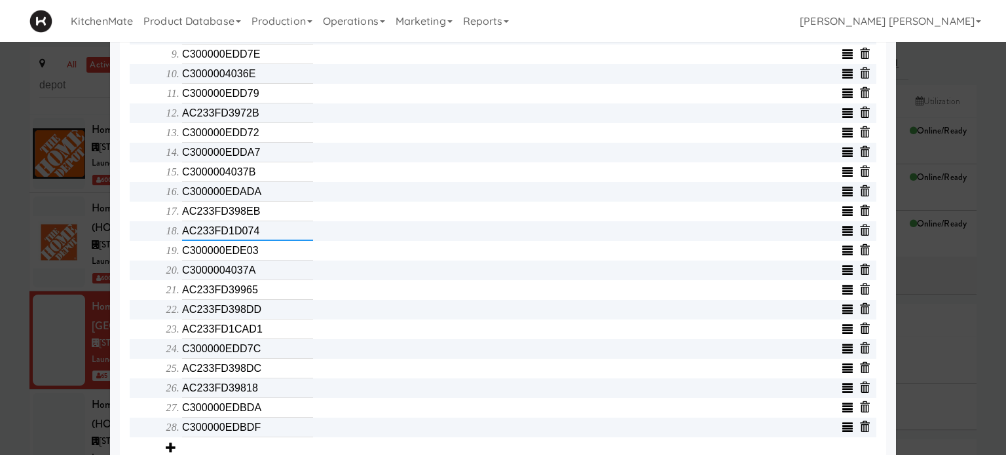
click at [265, 237] on input "AC233FD1D074" at bounding box center [247, 231] width 131 height 20
type input "C300000EDCF9"
click at [269, 335] on input "AC233FD1CAD1" at bounding box center [247, 330] width 131 height 20
type input "C300000EDCEB"
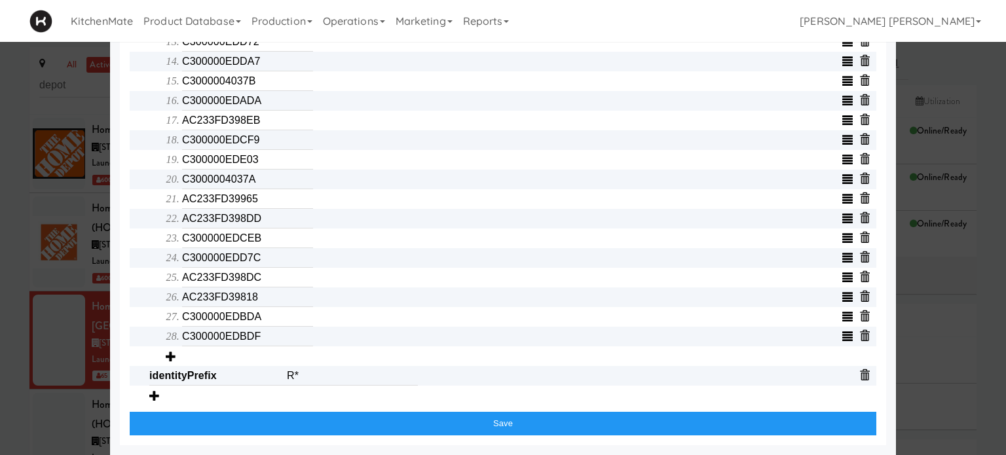
scroll to position [753, 0]
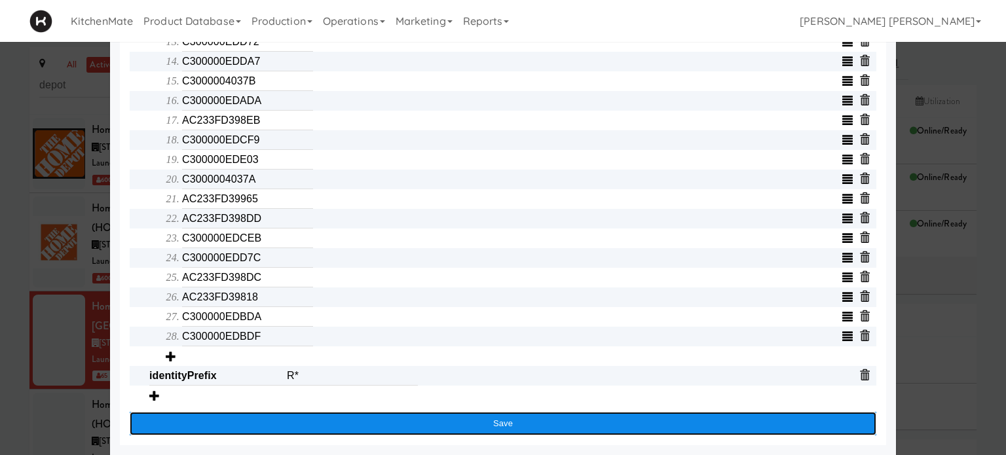
click at [532, 421] on button "Save" at bounding box center [503, 424] width 747 height 24
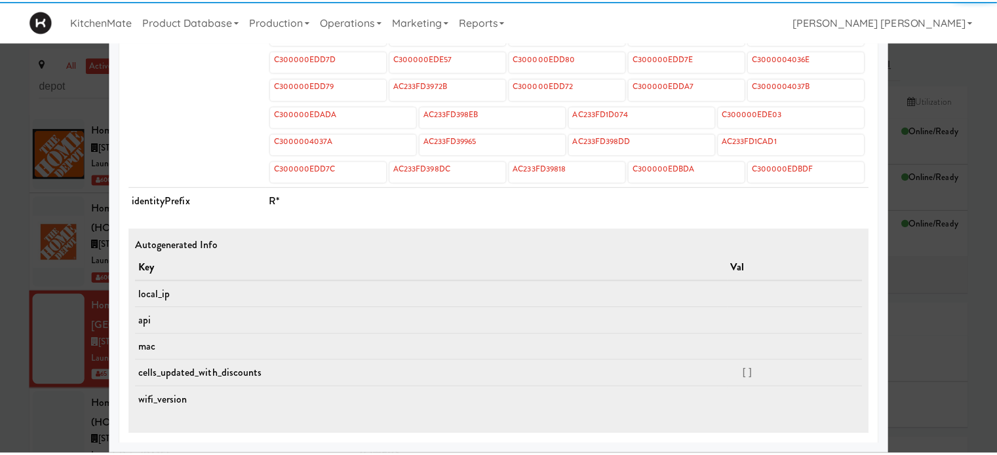
scroll to position [625, 0]
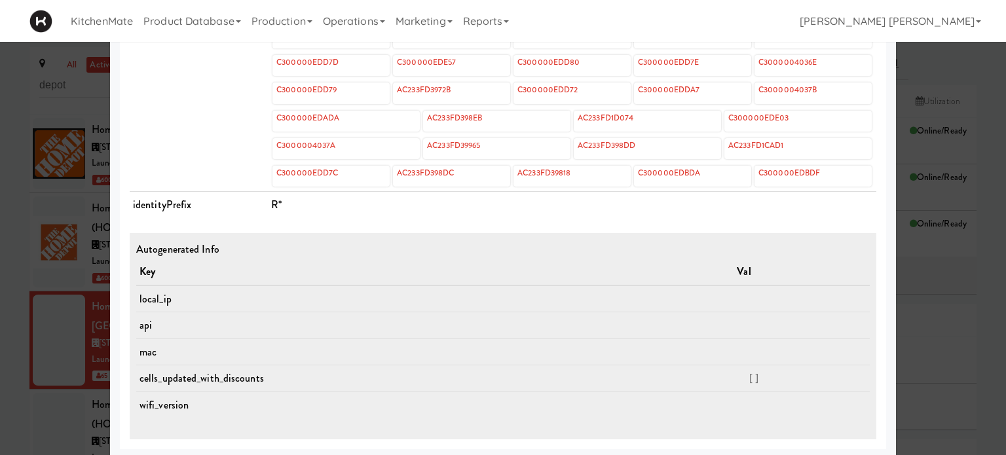
click at [1, 201] on div at bounding box center [503, 227] width 1006 height 455
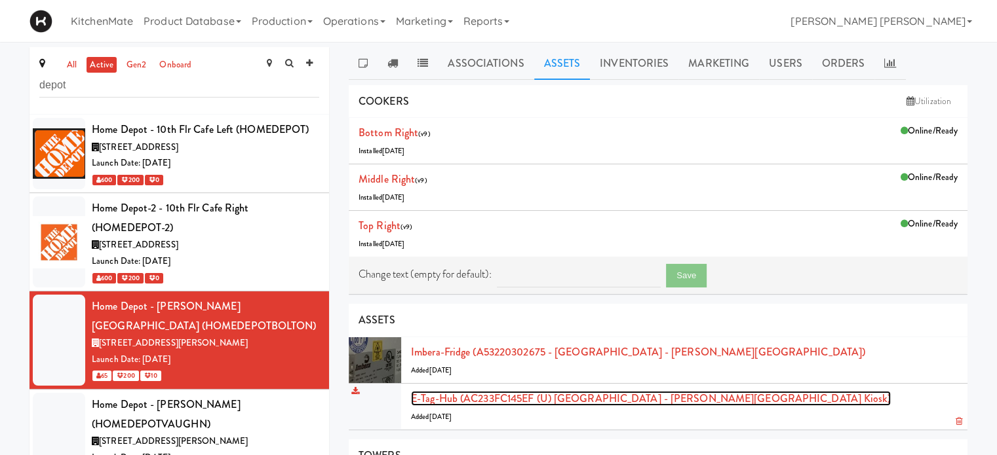
click at [491, 394] on link "E-tag-hub (AC233FC145EF (U) [GEOGRAPHIC_DATA] - [PERSON_NAME][GEOGRAPHIC_DATA] …" at bounding box center [651, 398] width 480 height 15
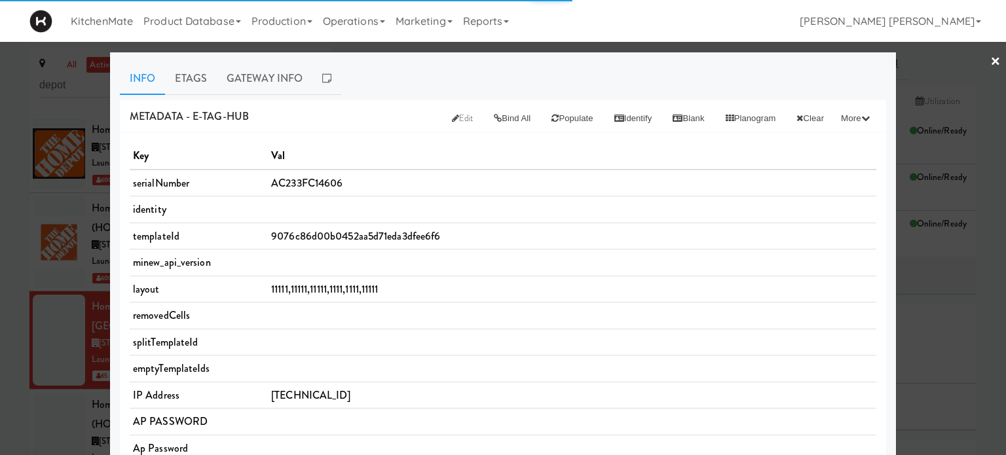
click at [130, 361] on td "emptyTemplateIds" at bounding box center [199, 369] width 138 height 27
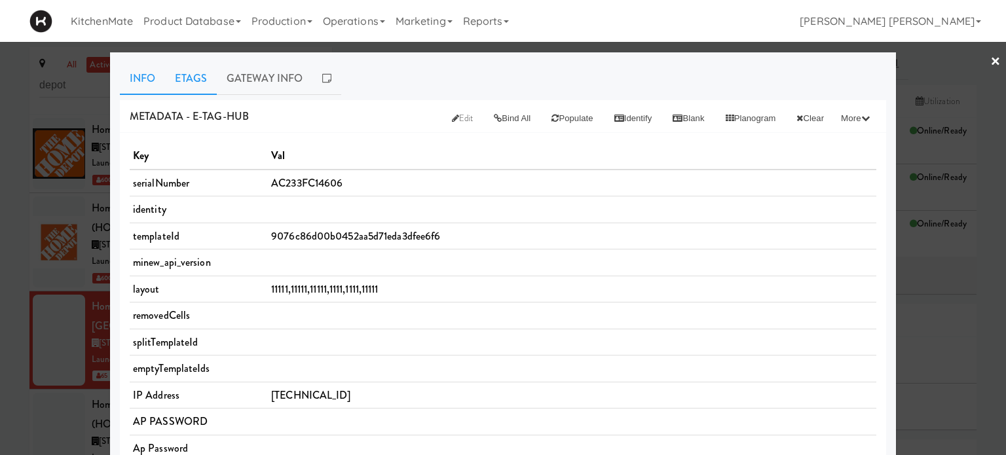
click at [191, 81] on link "Etags" at bounding box center [191, 78] width 52 height 33
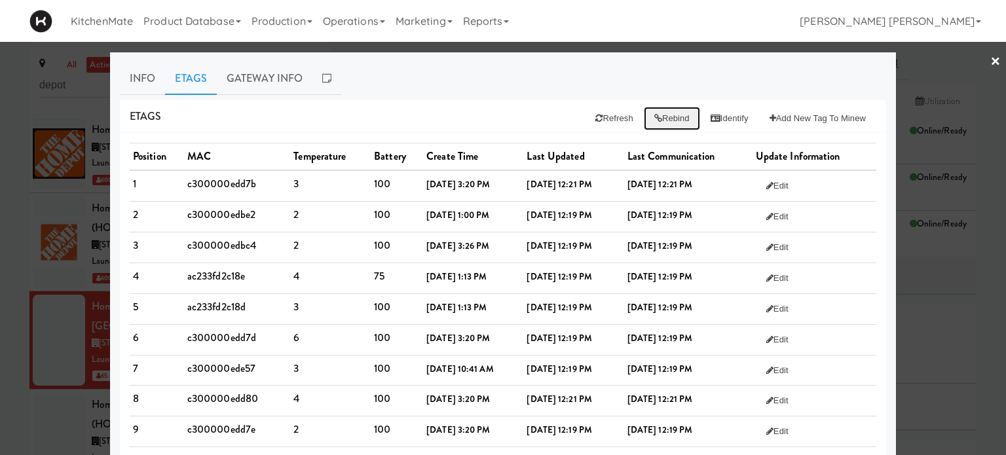
click at [658, 120] on button "Rebind" at bounding box center [672, 119] width 56 height 24
click at [711, 115] on icon at bounding box center [716, 118] width 10 height 9
click at [428, 104] on div "Etags Refresh Rebind Identify Add New Tag to Minew" at bounding box center [503, 116] width 767 height 33
click at [991, 62] on link "×" at bounding box center [996, 62] width 10 height 41
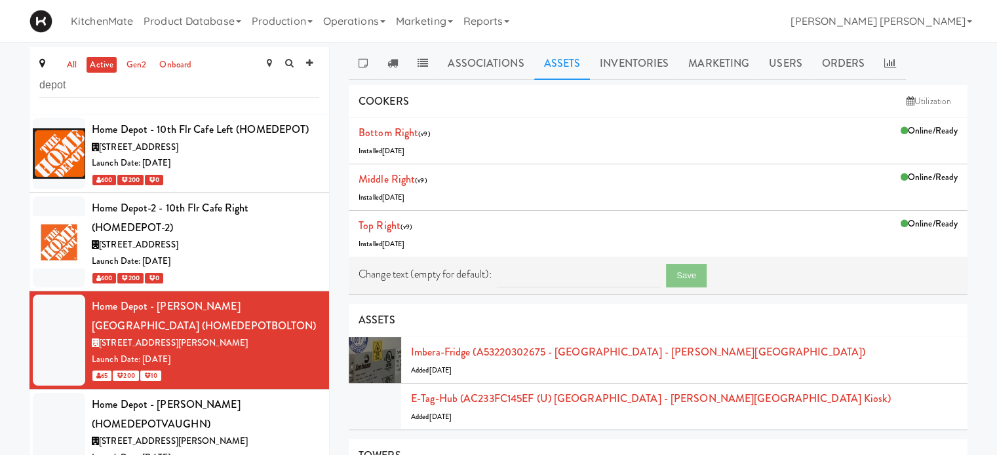
click at [0, 315] on div "all active gen2 onboard depot Home Depot - 10th Flr Cafe Left (HOMEDEPOT) [STRE…" at bounding box center [498, 390] width 997 height 687
click at [142, 416] on div "Home Depot - [PERSON_NAME] (HOMEDEPOTVAUGHN)" at bounding box center [205, 414] width 227 height 39
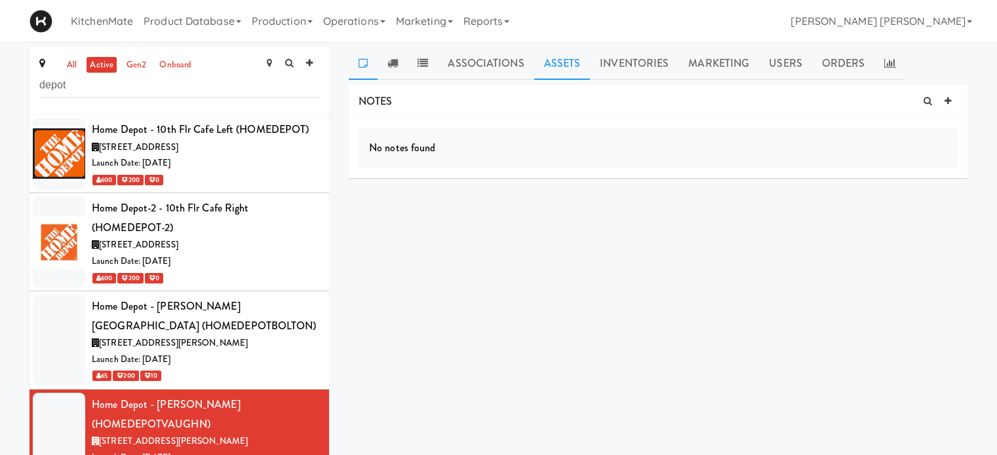
click at [560, 59] on link "Assets" at bounding box center [562, 63] width 56 height 33
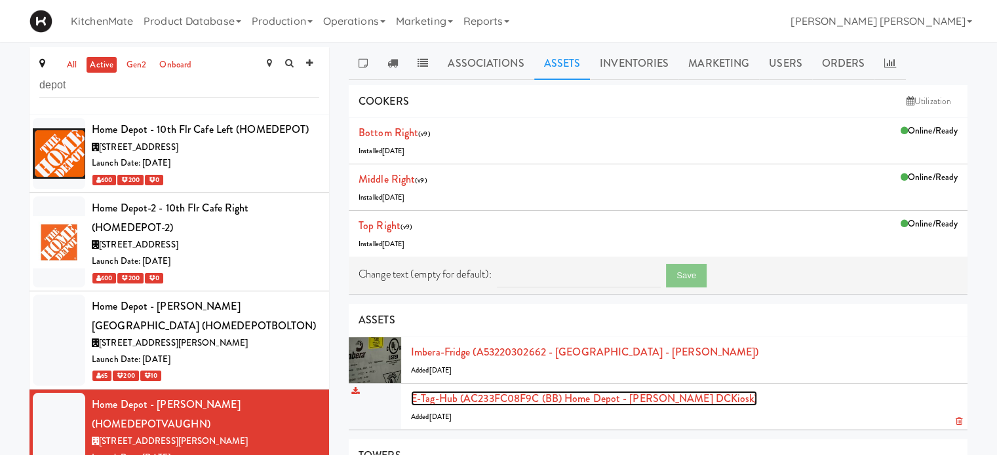
click at [561, 400] on link "E-tag-hub (AC233FC08F9C (BB) Home Depot - [PERSON_NAME] DCKiosk)" at bounding box center [584, 398] width 346 height 15
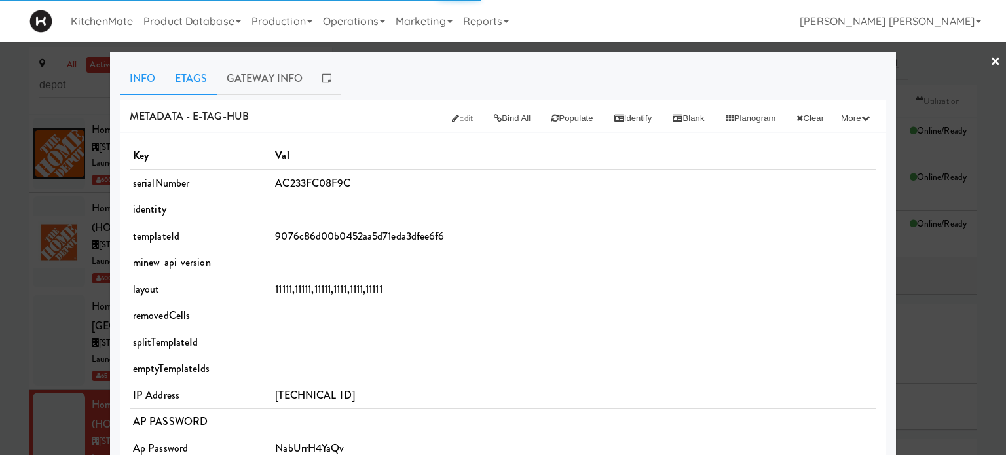
click at [180, 71] on link "Etags" at bounding box center [191, 78] width 52 height 33
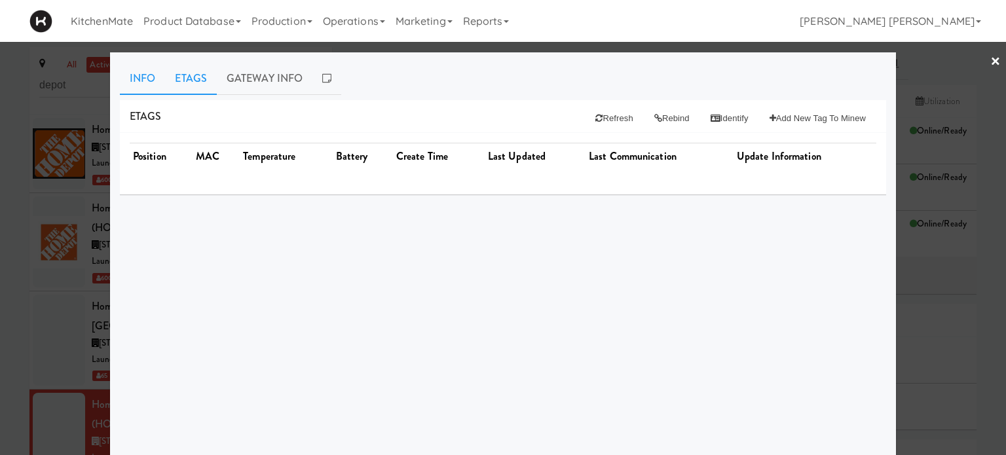
click at [132, 63] on link "Info" at bounding box center [142, 78] width 45 height 33
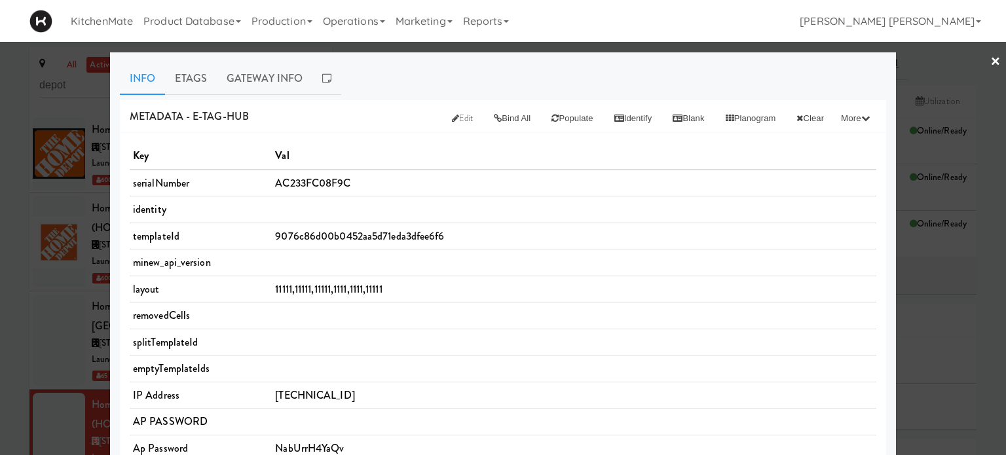
click at [490, 218] on td at bounding box center [574, 210] width 605 height 27
click at [191, 73] on link "Etags" at bounding box center [191, 78] width 52 height 33
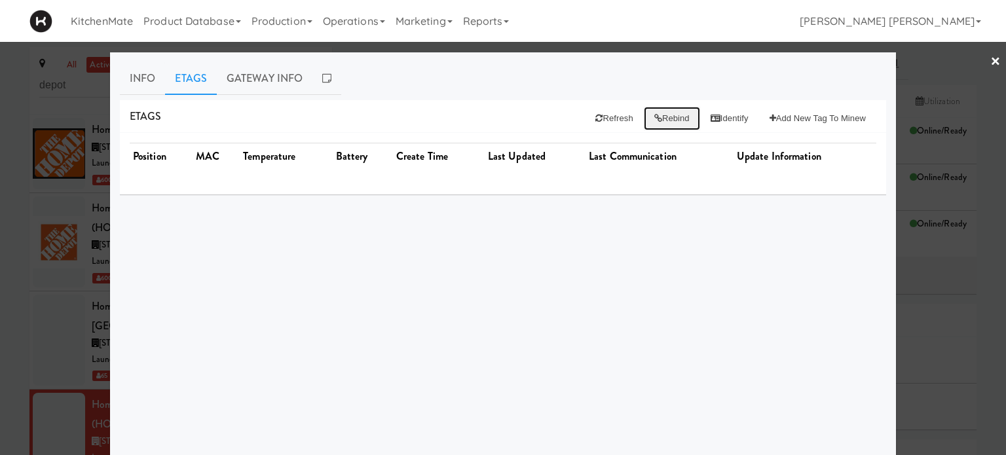
click at [661, 117] on button "Rebind" at bounding box center [672, 119] width 56 height 24
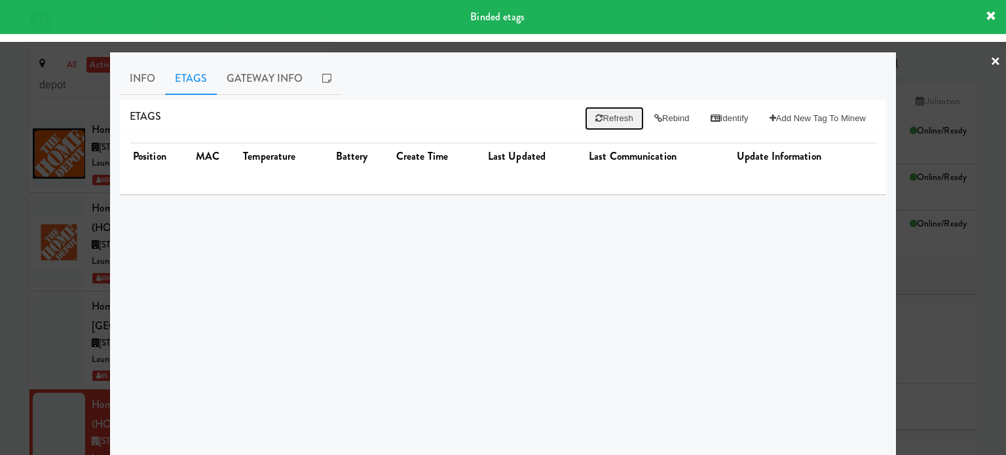
click at [599, 116] on button "Refresh" at bounding box center [614, 119] width 58 height 24
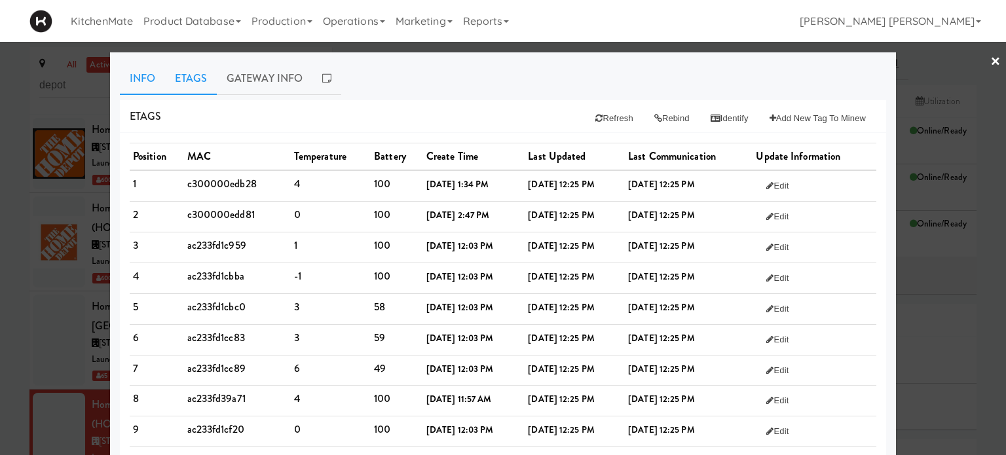
click at [139, 73] on link "Info" at bounding box center [142, 78] width 45 height 33
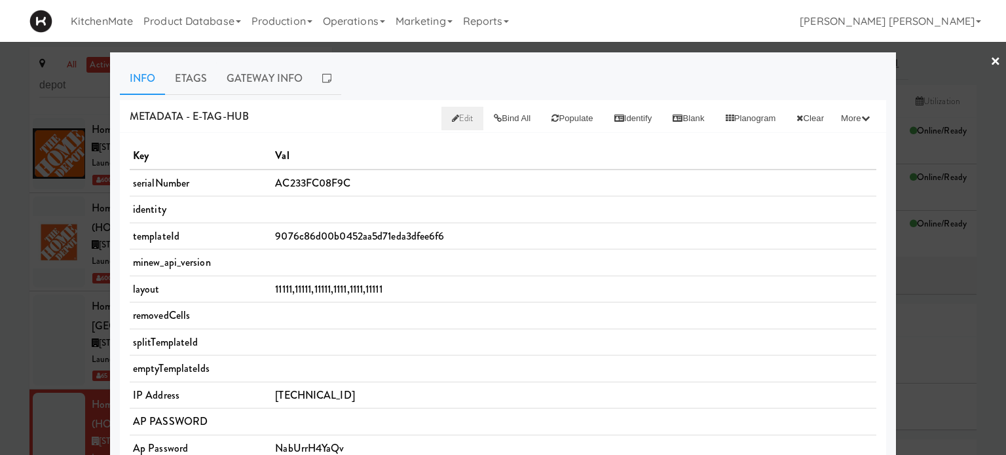
click at [452, 114] on icon at bounding box center [455, 118] width 7 height 9
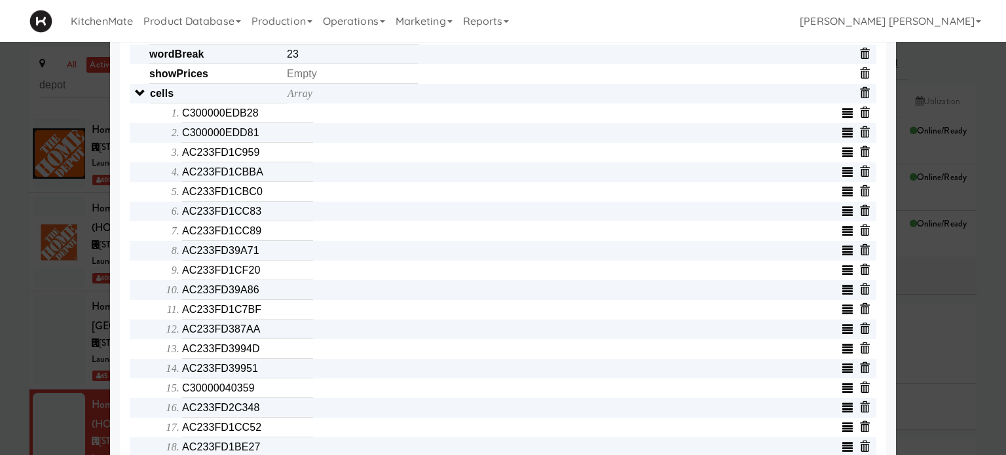
scroll to position [419, 0]
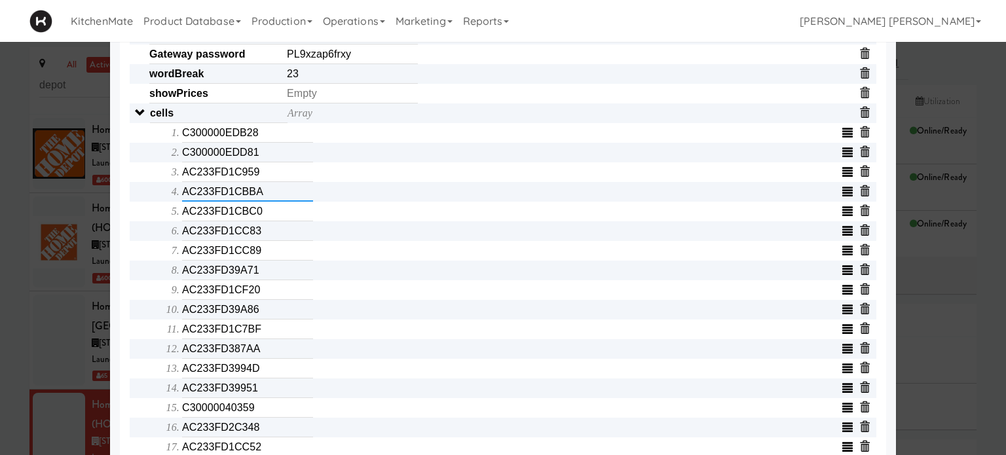
click at [267, 198] on input "AC233FD1CBBA" at bounding box center [247, 192] width 131 height 20
type input "C300000EDE60"
click at [130, 367] on div "Object serialNumber AC233FC08F9C identity templateId 9076c86d00b0452aa5d71eda3d…" at bounding box center [503, 231] width 747 height 1002
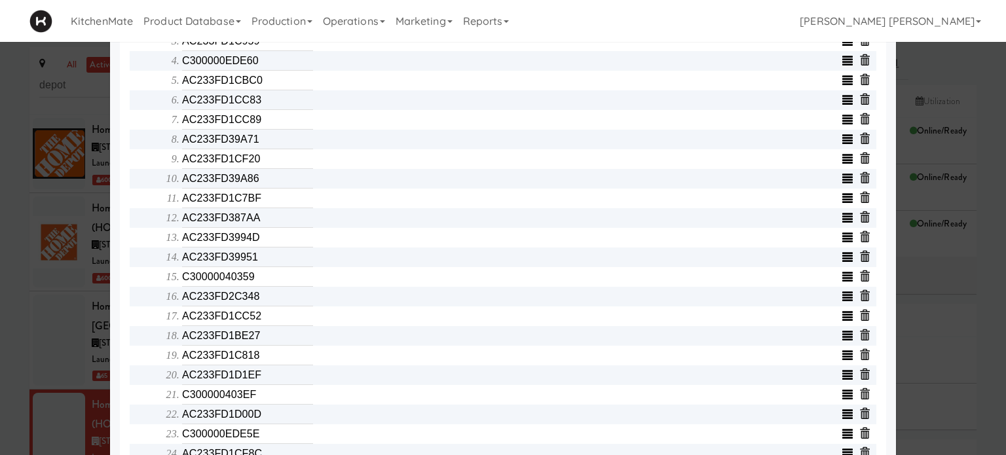
scroll to position [577, 0]
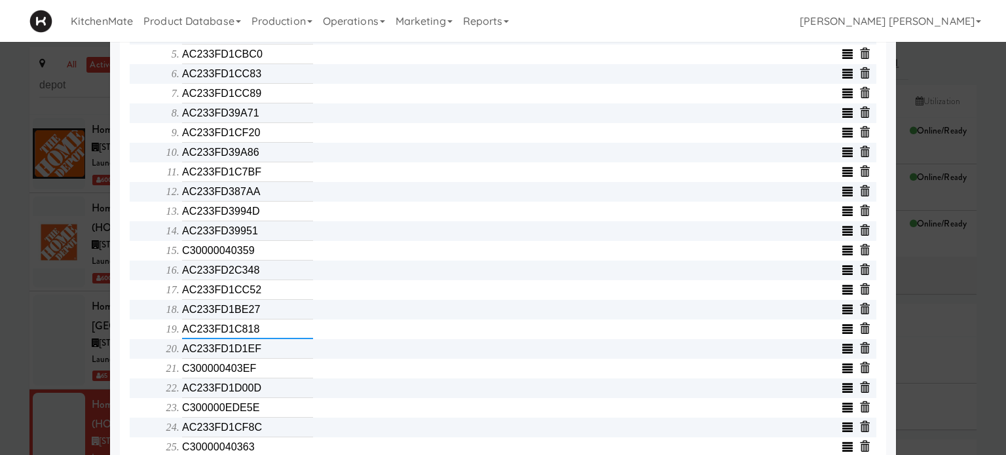
click at [284, 333] on input "AC233FD1C818" at bounding box center [247, 330] width 131 height 20
type input "C300000EDE53"
click at [263, 398] on input "AC233FD1D00D" at bounding box center [247, 389] width 131 height 20
type input "AC233FD2C428"
click at [133, 374] on div "Object serialNumber AC233FC08F9C identity templateId 9076c86d00b0452aa5d71eda3d…" at bounding box center [503, 74] width 747 height 1002
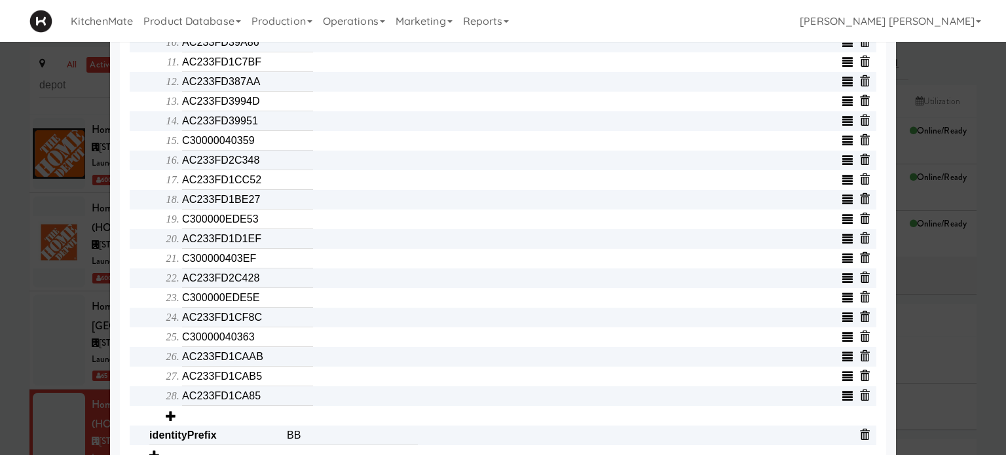
scroll to position [708, 0]
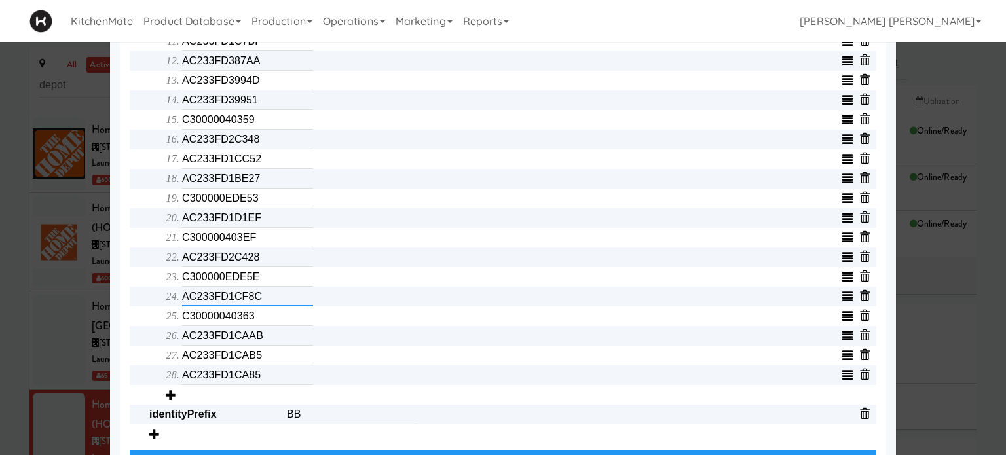
click at [275, 307] on input "AC233FD1CF8C" at bounding box center [247, 297] width 131 height 20
type input "C300000EDBF5"
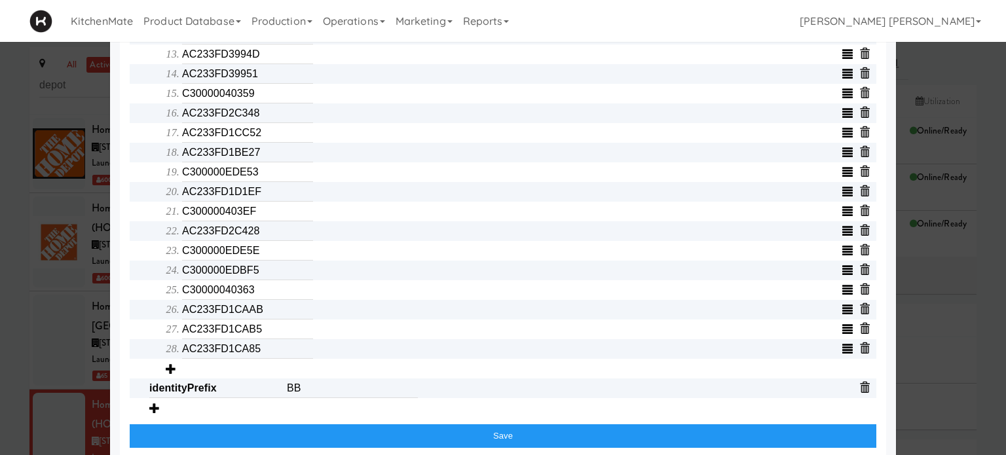
scroll to position [753, 0]
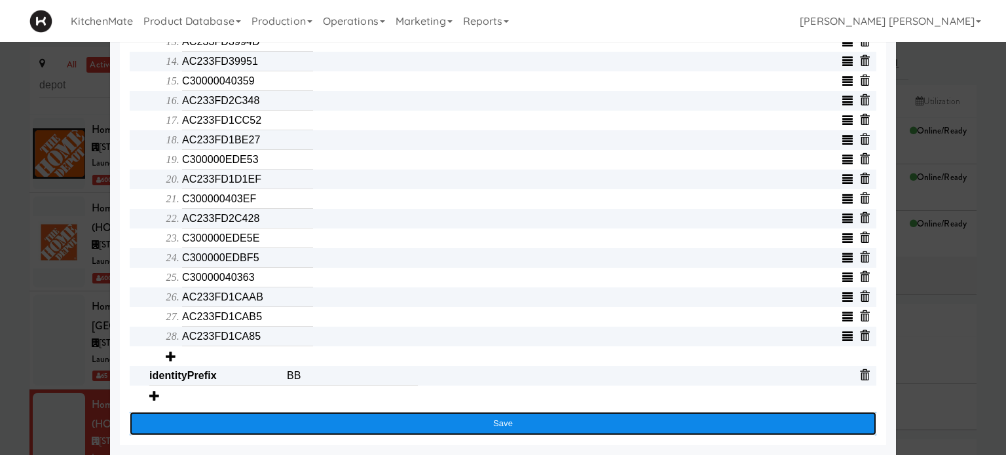
click at [518, 433] on button "Save" at bounding box center [503, 424] width 747 height 24
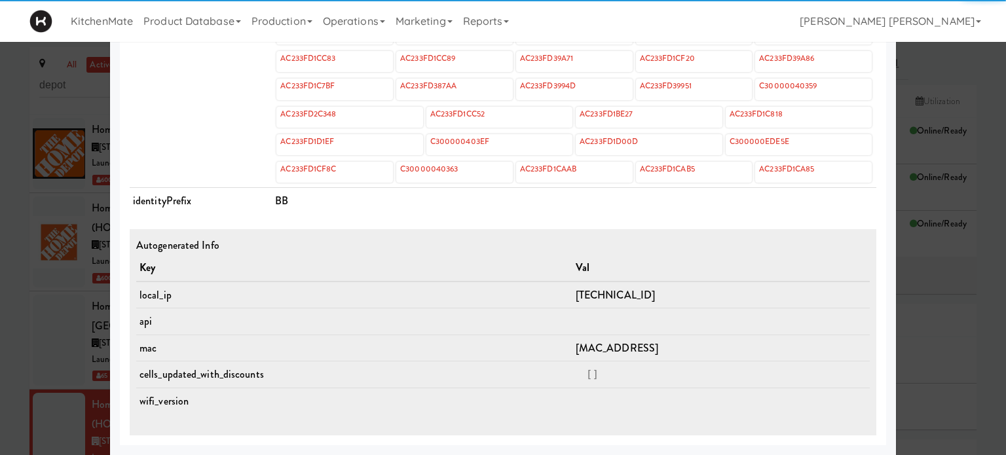
scroll to position [625, 0]
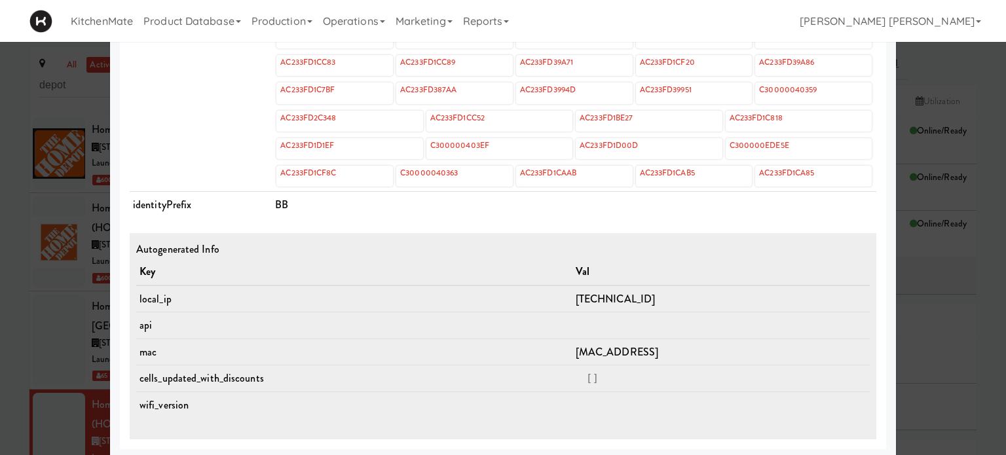
click at [0, 328] on div at bounding box center [503, 227] width 1006 height 455
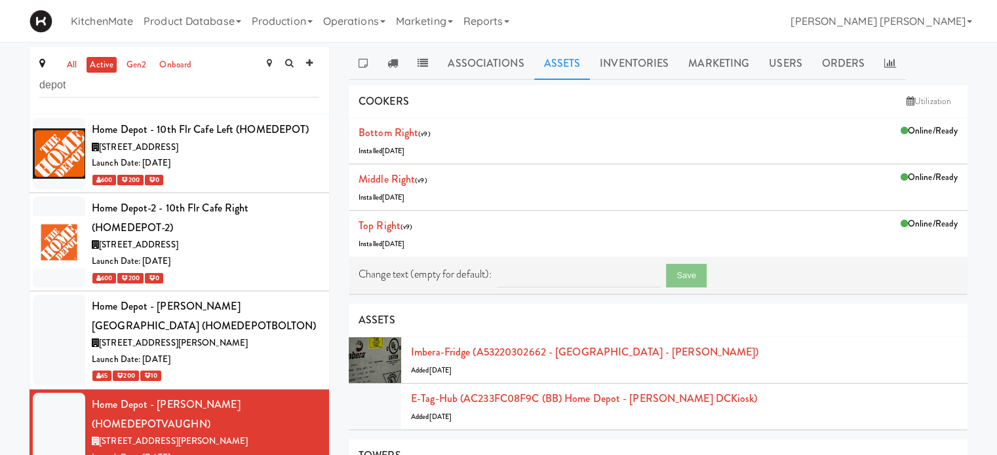
click at [339, 233] on div "Associations Assets Inventories Marketing Users Orders NOTES No notes found DEL…" at bounding box center [658, 390] width 638 height 687
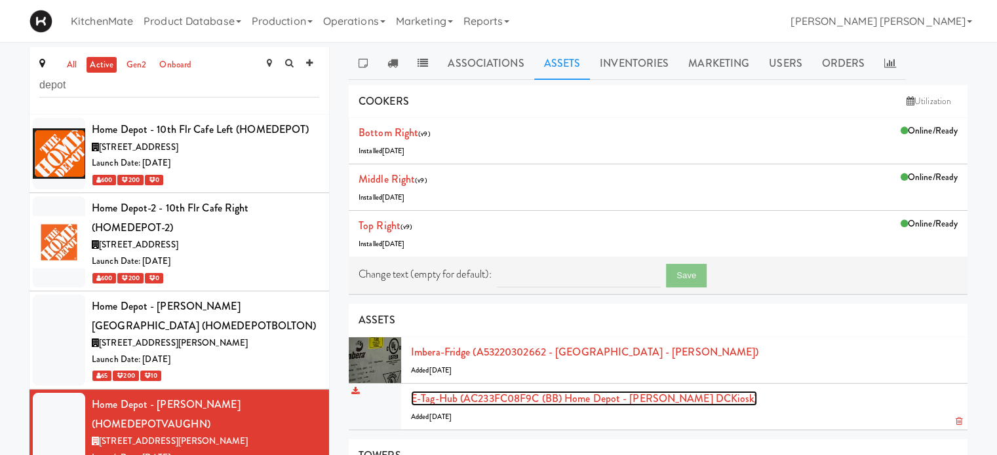
click at [598, 399] on link "E-tag-hub (AC233FC08F9C (BB) Home Depot - [PERSON_NAME] DCKiosk)" at bounding box center [584, 398] width 346 height 15
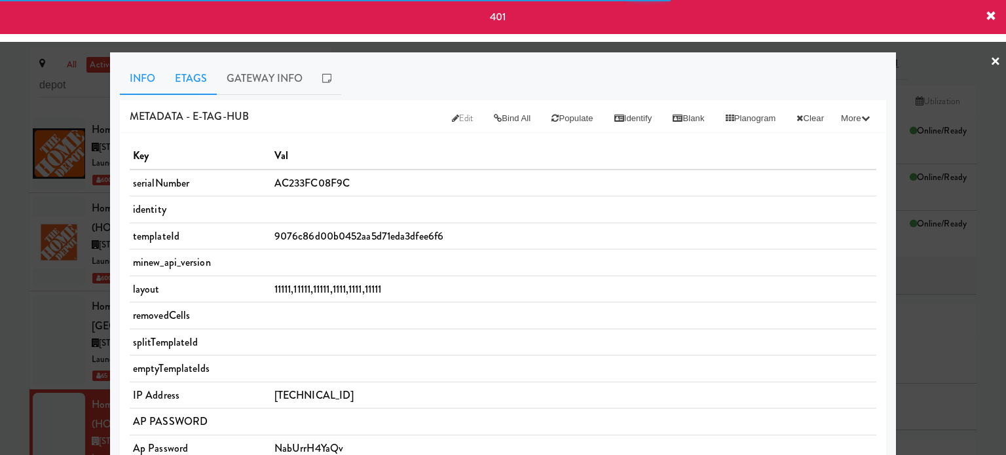
click at [187, 78] on link "Etags" at bounding box center [191, 78] width 52 height 33
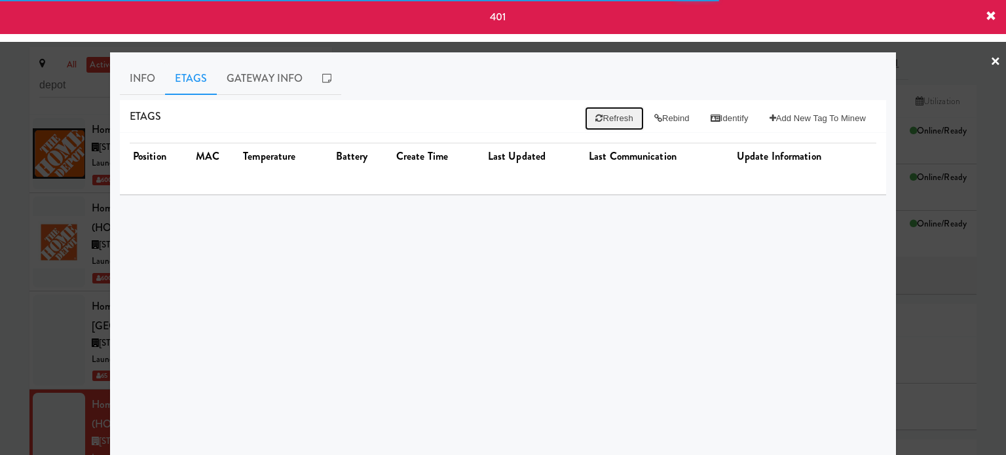
click at [598, 117] on button "Refresh" at bounding box center [614, 119] width 58 height 24
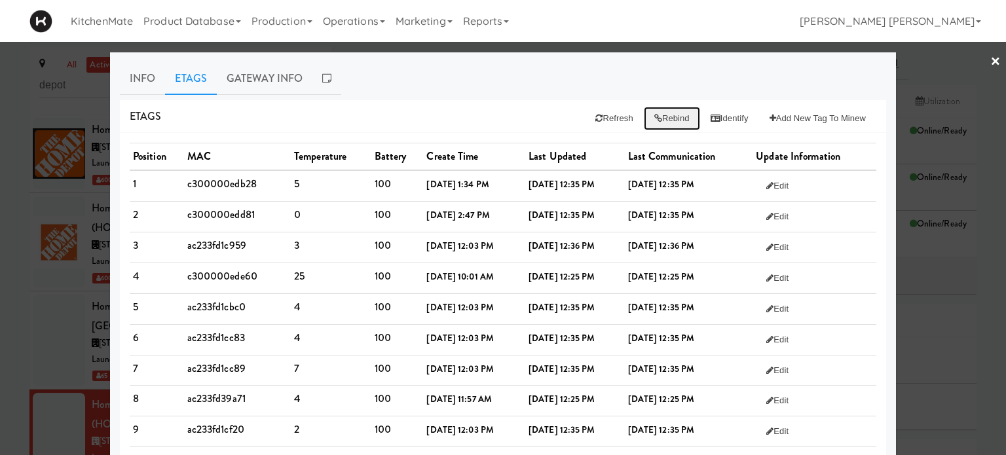
click at [655, 112] on button "Rebind" at bounding box center [672, 119] width 56 height 24
click at [715, 114] on button "Identify" at bounding box center [729, 119] width 59 height 24
click at [0, 229] on div at bounding box center [503, 227] width 1006 height 455
